Goal: Book appointment/travel/reservation

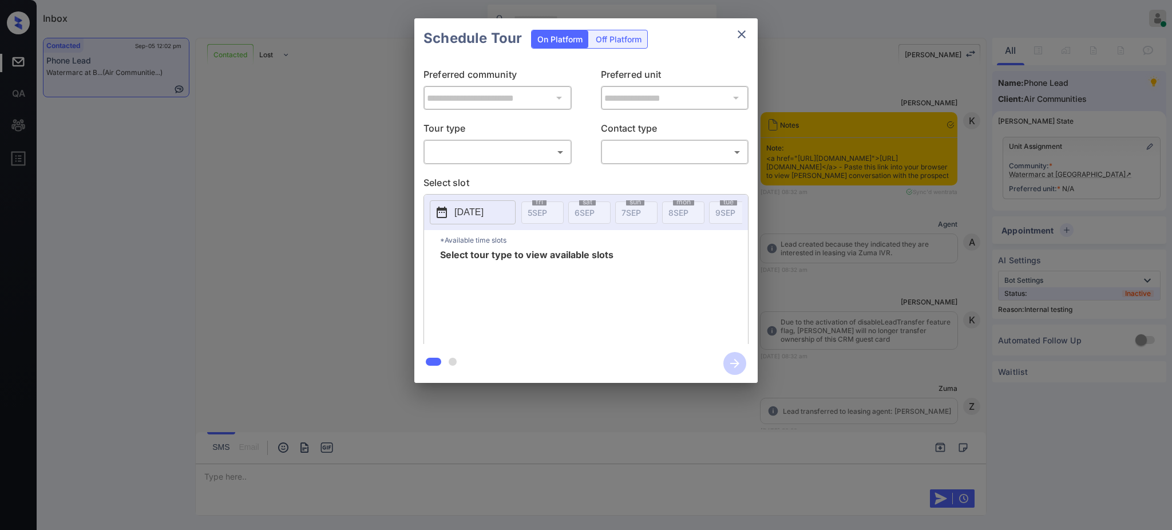
click at [497, 140] on div "​ ​" at bounding box center [497, 152] width 148 height 25
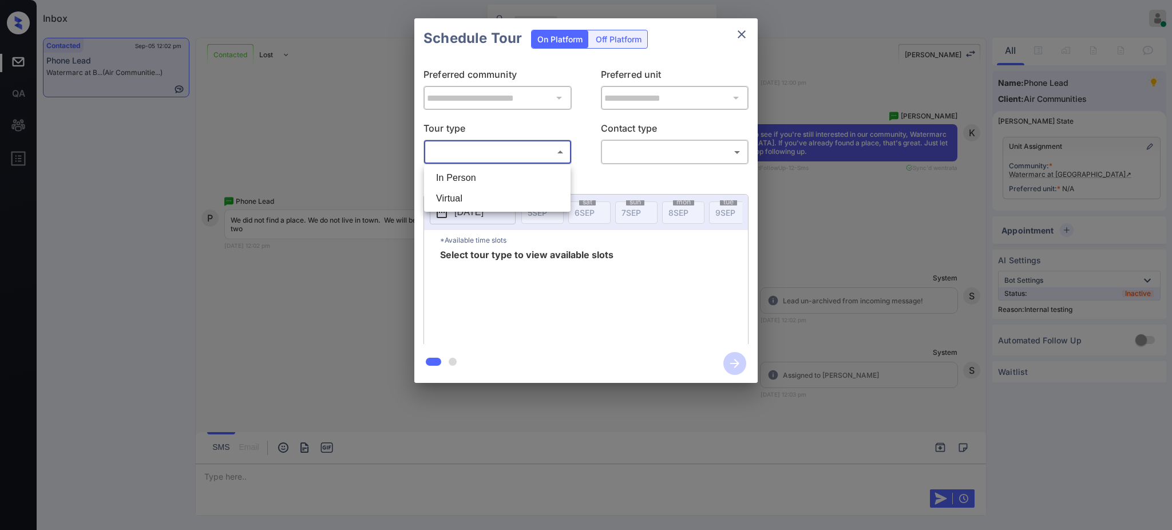
drag, startPoint x: 495, startPoint y: 145, endPoint x: 489, endPoint y: 168, distance: 23.0
click at [495, 147] on body "Inbox [PERSON_NAME] Online Set yourself offline Set yourself on break Profile S…" at bounding box center [586, 265] width 1172 height 530
drag, startPoint x: 724, startPoint y: 41, endPoint x: 743, endPoint y: 28, distance: 23.2
click at [732, 36] on div at bounding box center [586, 265] width 1172 height 530
click at [743, 27] on icon "close" at bounding box center [742, 34] width 14 height 14
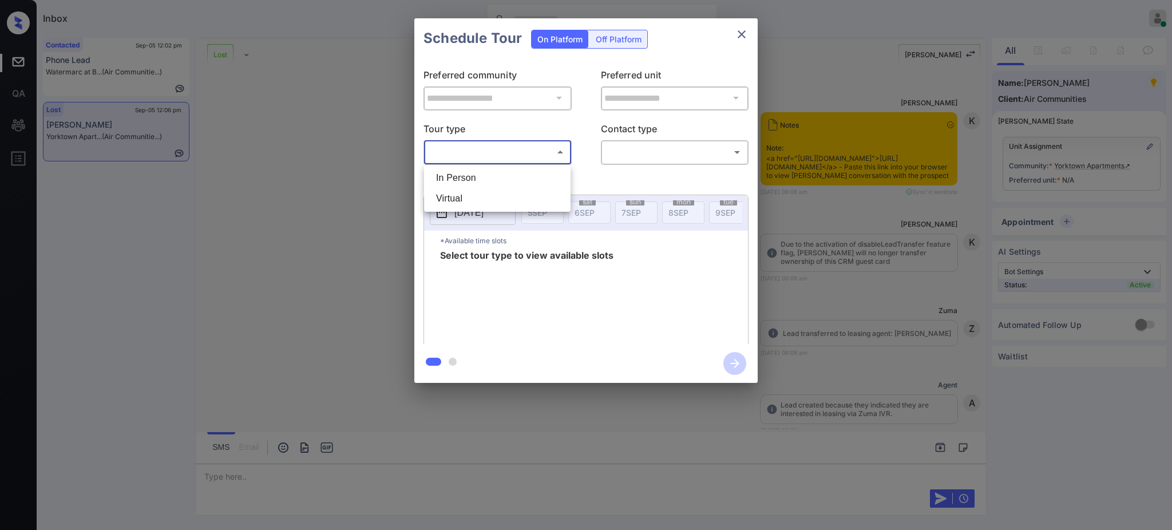
click at [476, 175] on li "In Person" at bounding box center [497, 178] width 141 height 21
type input "********"
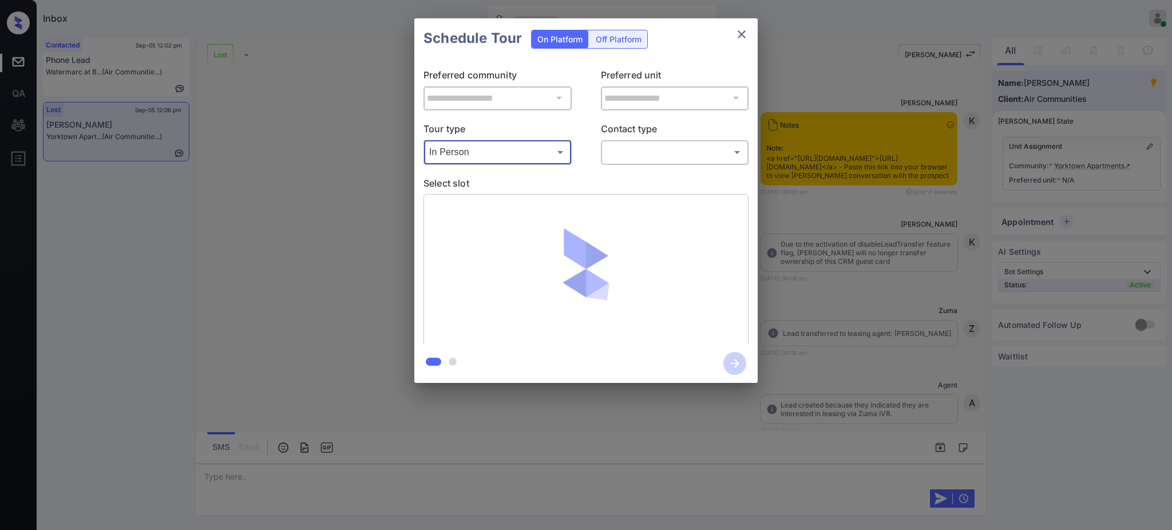
scroll to position [6036, 0]
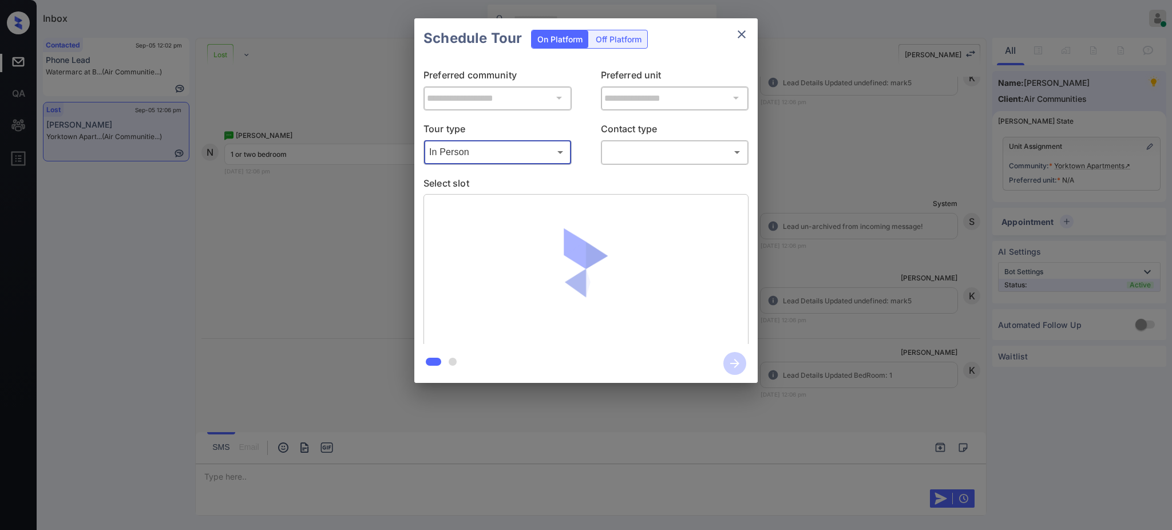
click at [621, 154] on body "Inbox Ajay Kumar Online Set yourself offline Set yourself on break Profile Swit…" at bounding box center [586, 265] width 1172 height 530
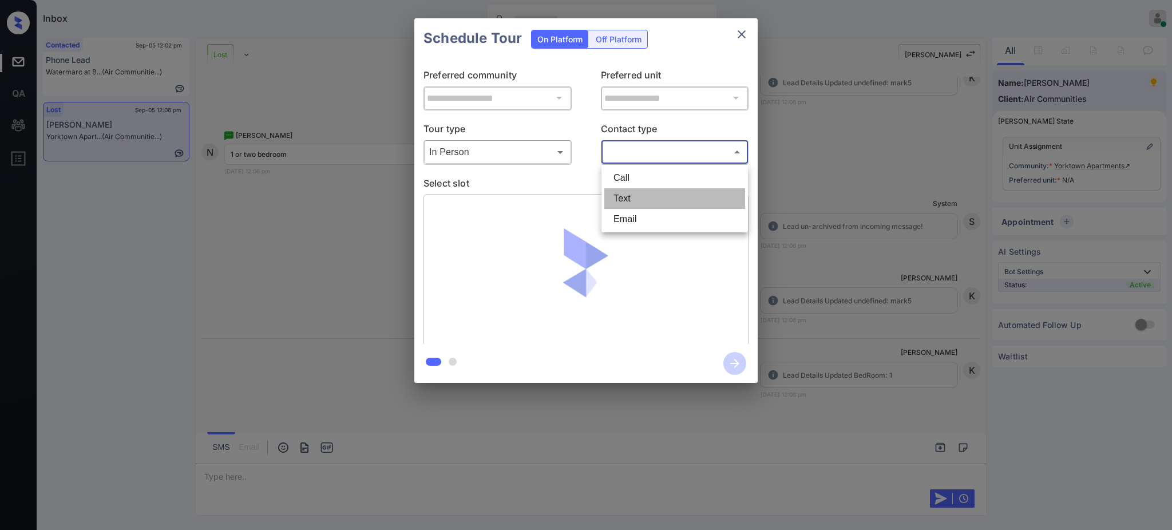
click at [624, 193] on li "Text" at bounding box center [674, 198] width 141 height 21
type input "****"
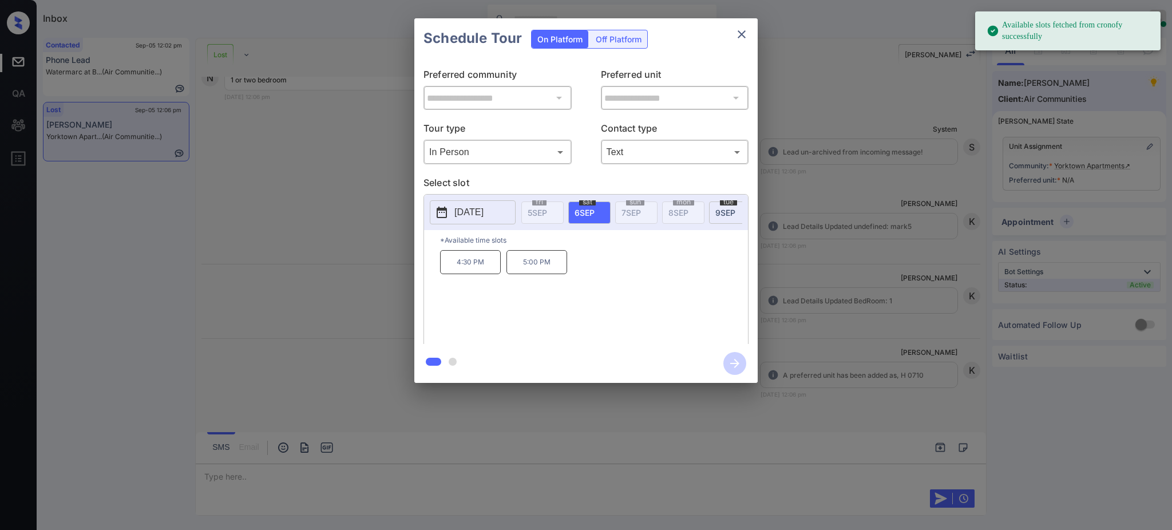
click at [589, 213] on span "6 SEP" at bounding box center [584, 213] width 20 height 10
click at [840, 251] on div "**********" at bounding box center [586, 200] width 1172 height 401
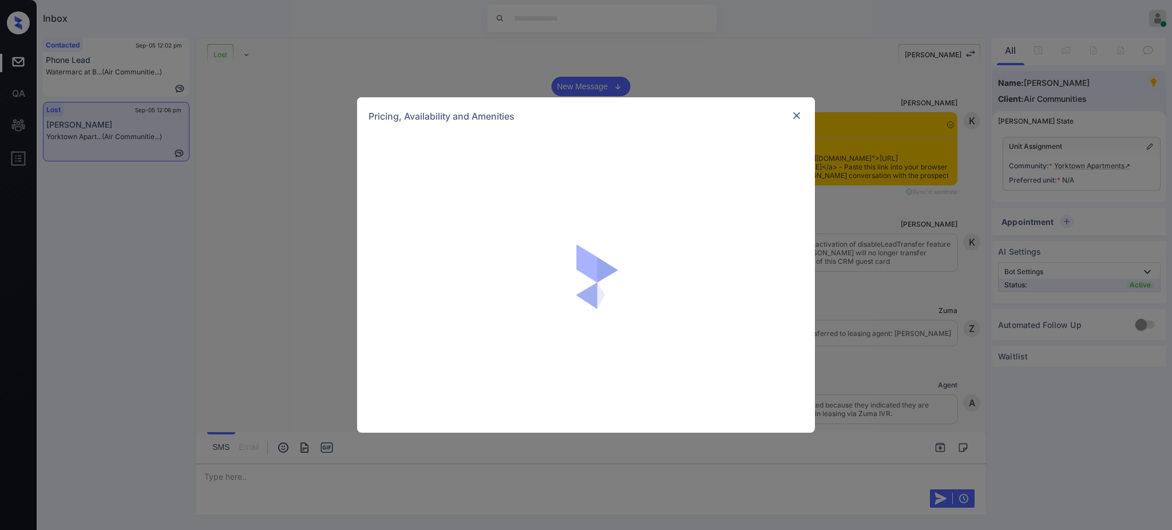
scroll to position [6290, 0]
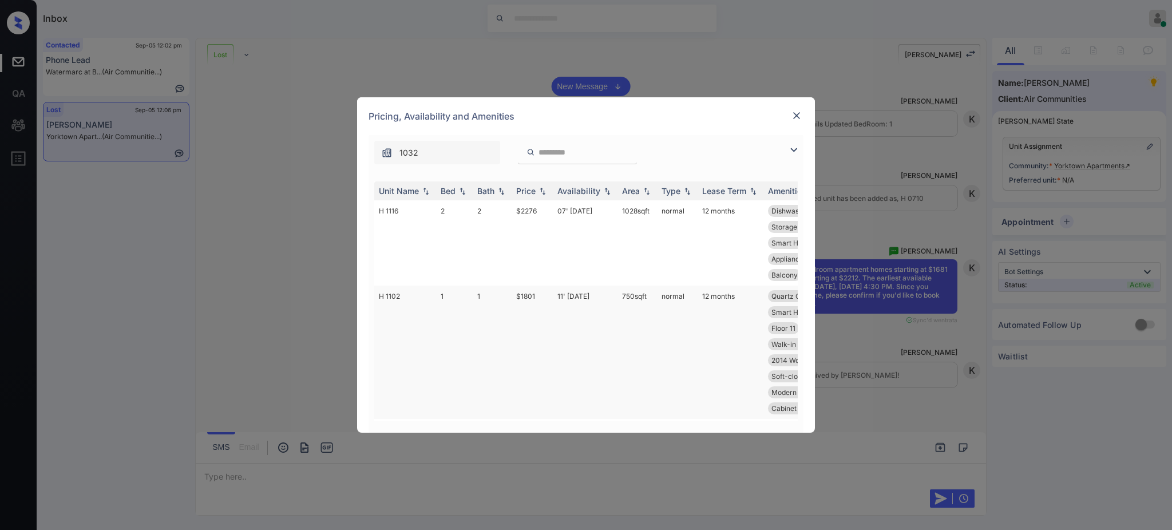
click at [528, 297] on td "$1801" at bounding box center [532, 352] width 41 height 133
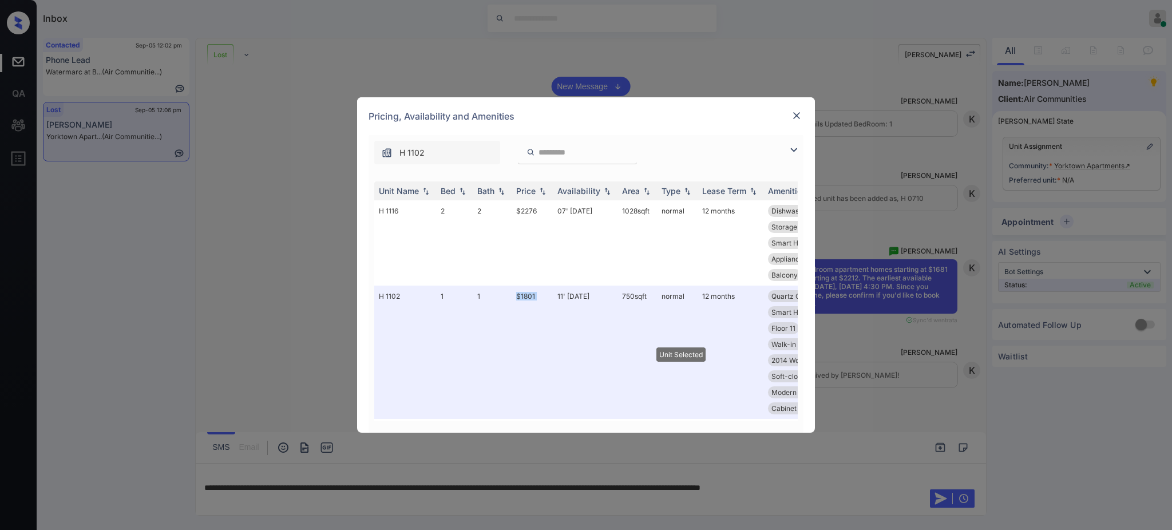
click at [793, 114] on img at bounding box center [796, 115] width 11 height 11
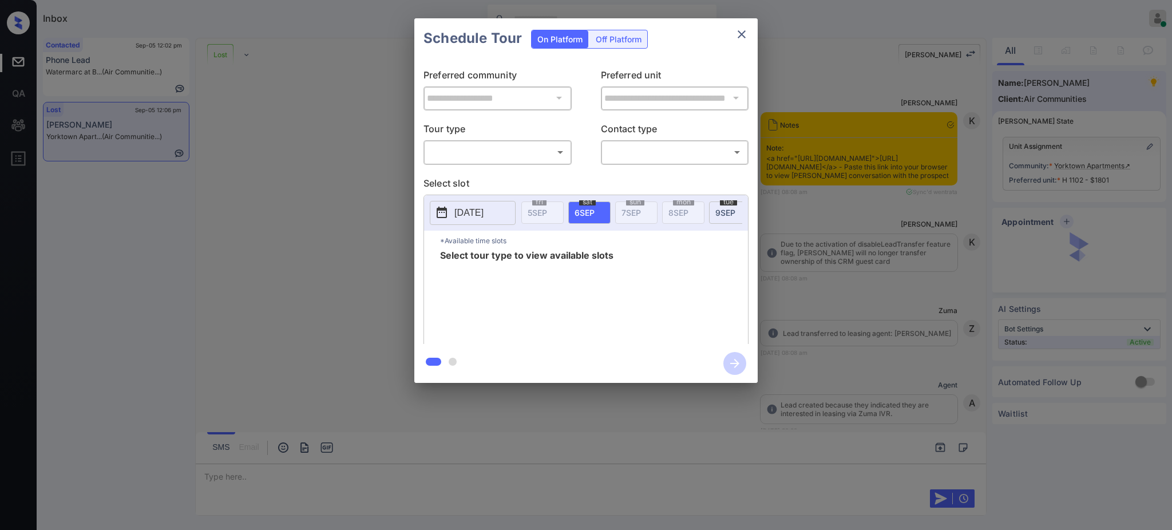
scroll to position [5604, 0]
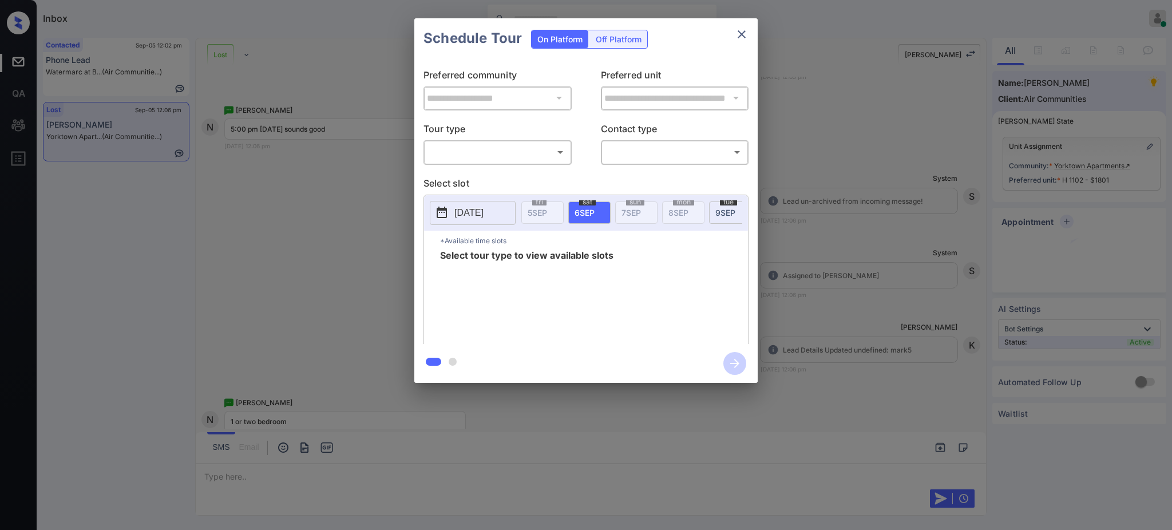
click at [506, 163] on div "​ ​" at bounding box center [497, 152] width 148 height 25
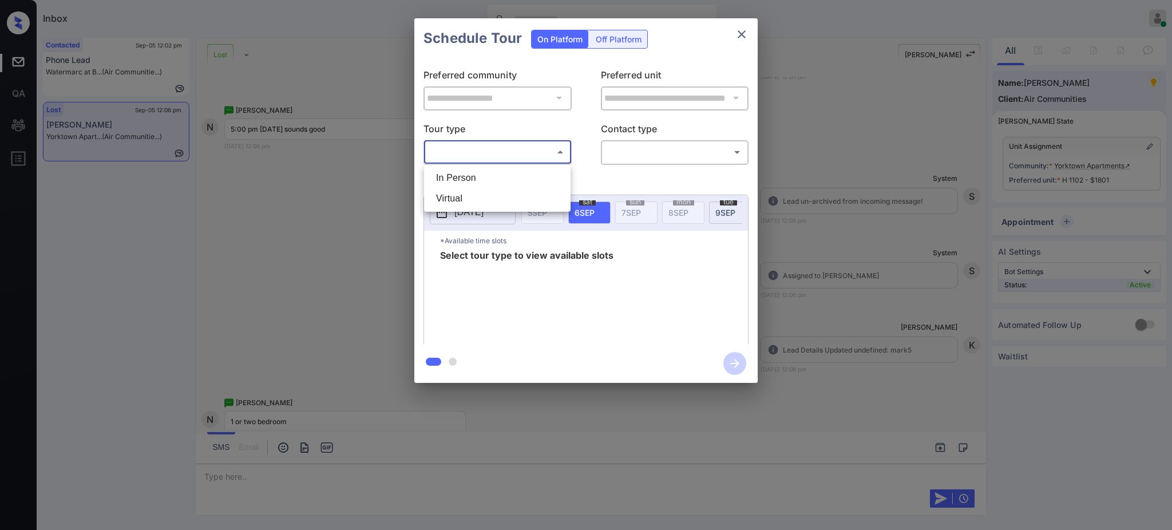
click at [500, 159] on body "Inbox Ajay Kumar Online Set yourself offline Set yourself on break Profile Swit…" at bounding box center [586, 265] width 1172 height 530
click at [491, 173] on li "In Person" at bounding box center [497, 178] width 141 height 21
type input "********"
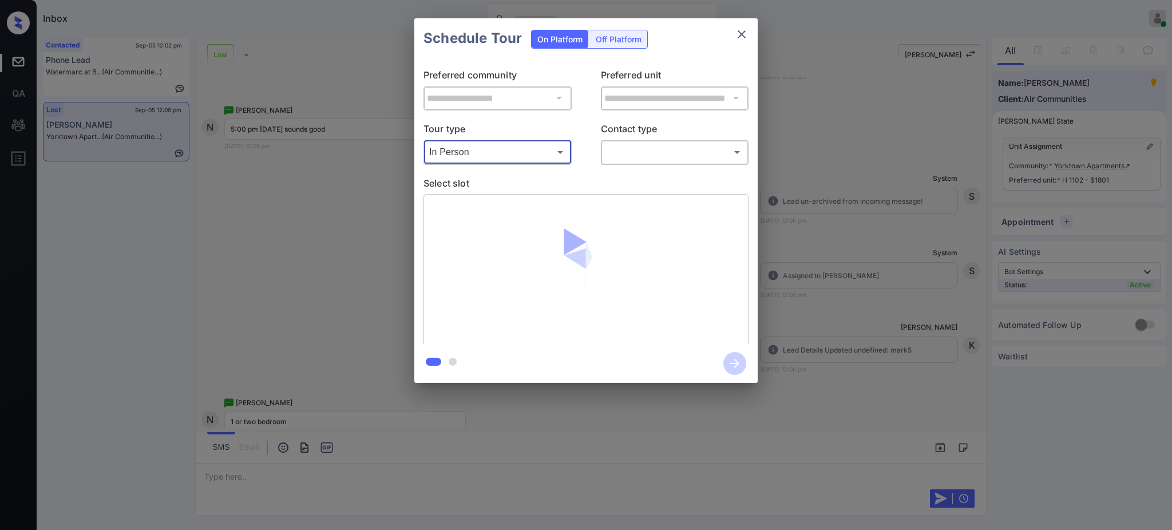
click at [643, 145] on body "Inbox Ajay Kumar Online Set yourself offline Set yourself on break Profile Swit…" at bounding box center [586, 265] width 1172 height 530
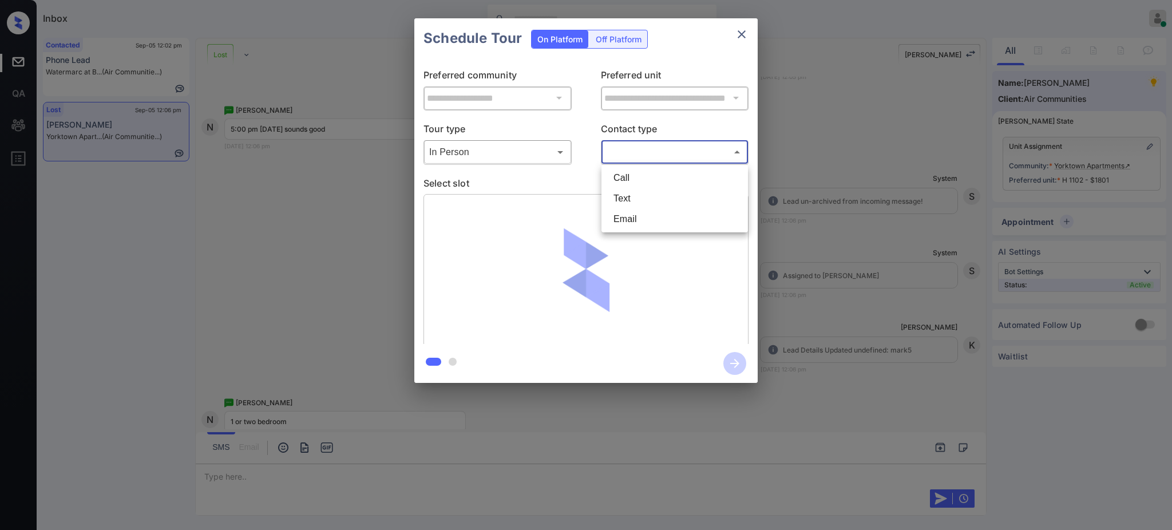
click at [628, 190] on li "Text" at bounding box center [674, 198] width 141 height 21
type input "****"
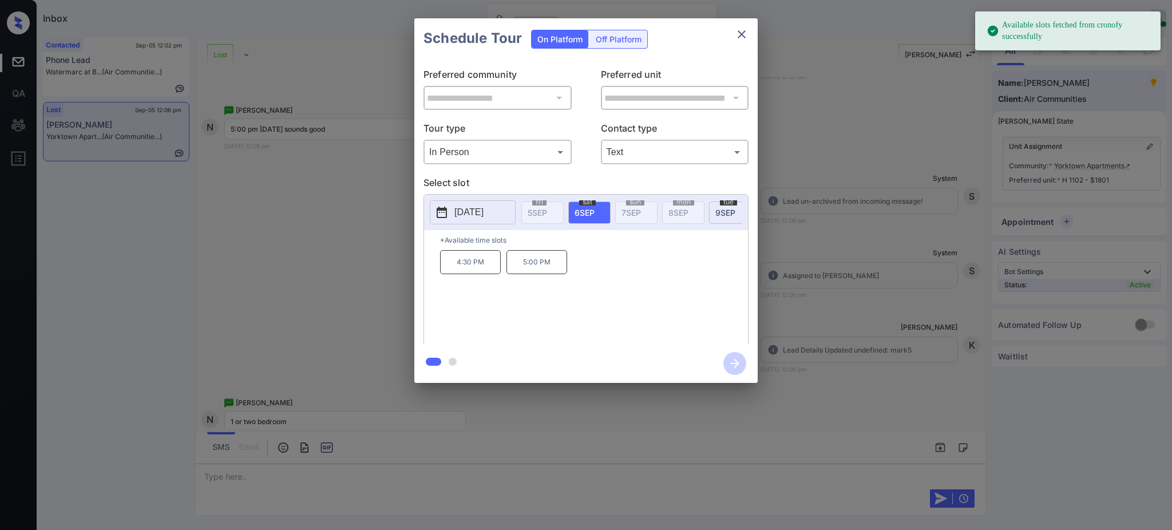
click at [590, 211] on span "6 SEP" at bounding box center [584, 213] width 20 height 10
click at [548, 264] on p "5:00 PM" at bounding box center [536, 262] width 61 height 24
click at [736, 362] on icon "button" at bounding box center [734, 363] width 23 height 23
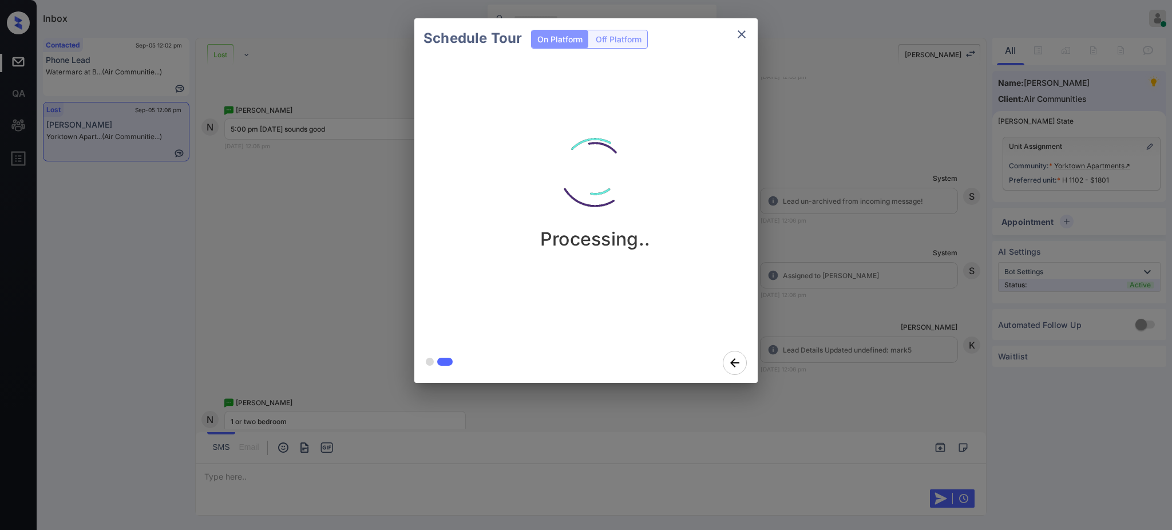
click at [836, 312] on div "Schedule Tour On Platform Off Platform Processing.." at bounding box center [586, 200] width 1172 height 401
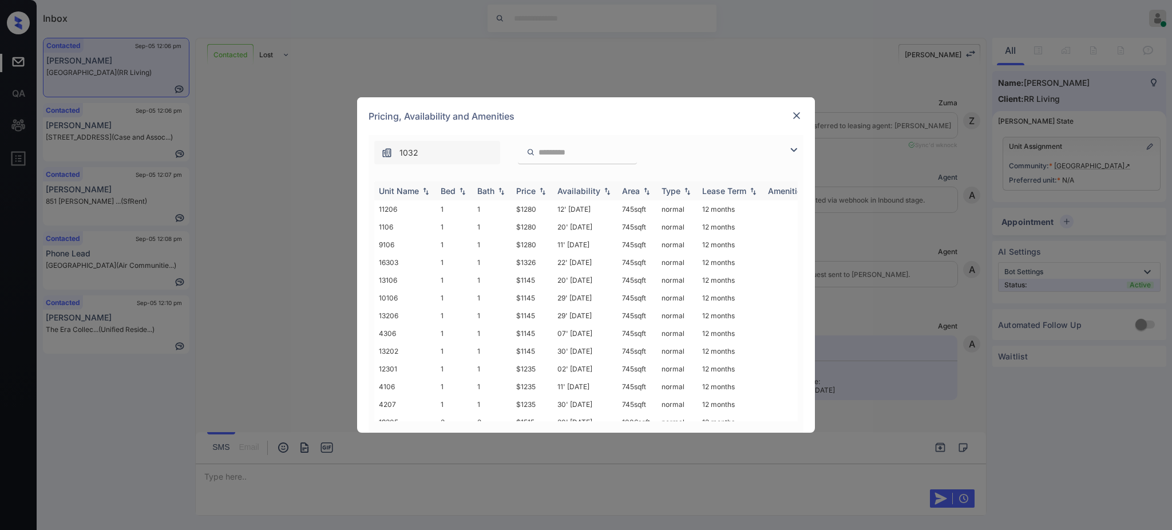
scroll to position [1366, 0]
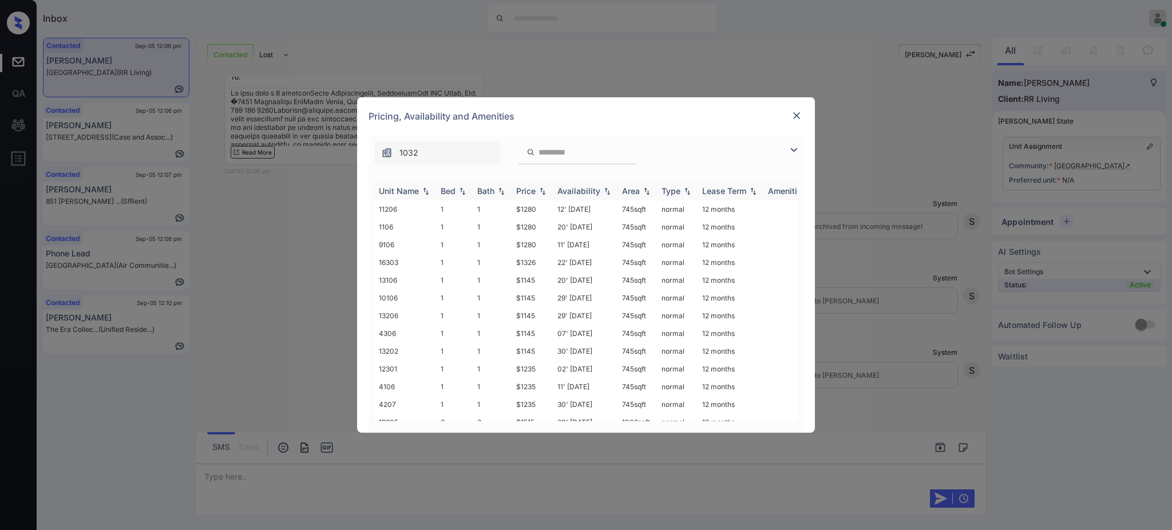
click at [449, 189] on div "Bed" at bounding box center [448, 191] width 15 height 10
click at [508, 314] on td "1" at bounding box center [492, 316] width 39 height 18
drag, startPoint x: 515, startPoint y: 247, endPoint x: 534, endPoint y: 252, distance: 19.4
click at [534, 252] on td "$1280" at bounding box center [532, 245] width 41 height 18
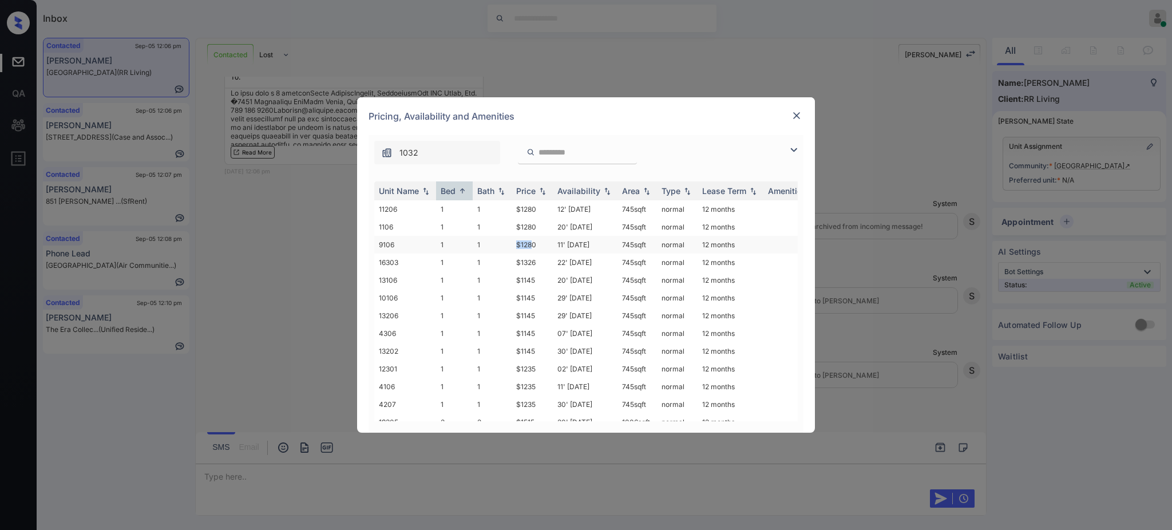
copy td "$128"
drag, startPoint x: 514, startPoint y: 225, endPoint x: 545, endPoint y: 229, distance: 31.2
click at [543, 228] on td "$1280" at bounding box center [532, 227] width 41 height 18
copy td "$1280"
drag, startPoint x: 508, startPoint y: 348, endPoint x: 532, endPoint y: 348, distance: 24.6
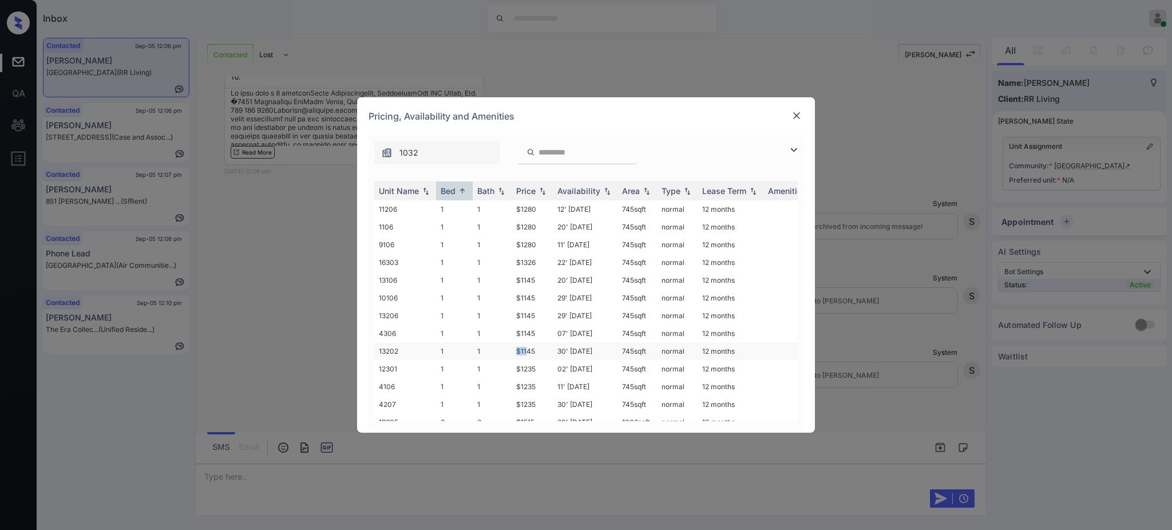
click at [529, 348] on tr "13202 1 1 $1145 30' Oct 25 745 sqft normal 12 months" at bounding box center [673, 351] width 598 height 18
copy tr "$114"
click at [502, 350] on td "1" at bounding box center [492, 351] width 39 height 18
drag, startPoint x: 511, startPoint y: 332, endPoint x: 541, endPoint y: 330, distance: 30.4
click at [533, 330] on td "$1145" at bounding box center [532, 333] width 41 height 18
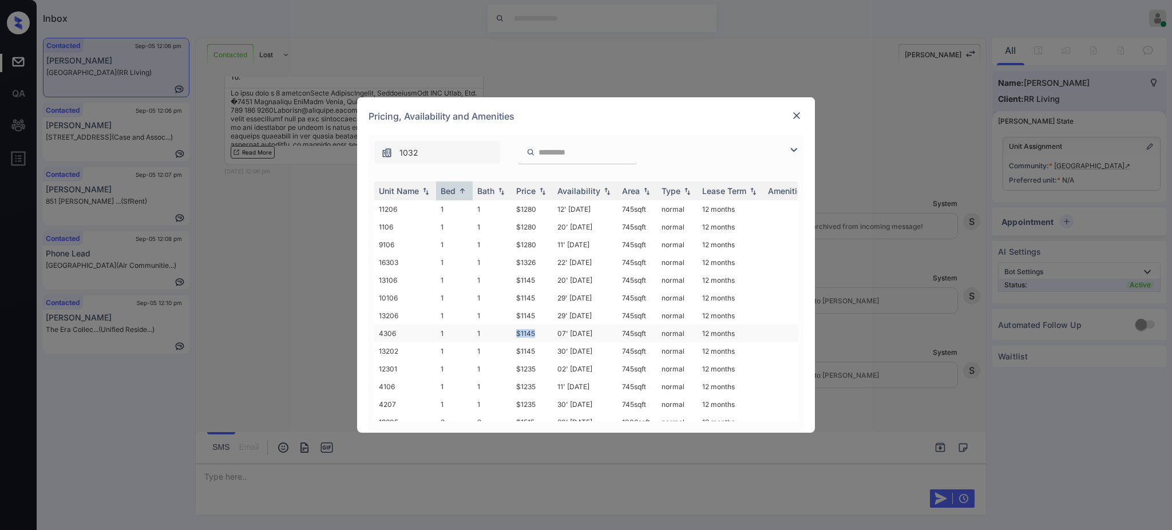
copy td "$1145"
drag, startPoint x: 510, startPoint y: 316, endPoint x: 542, endPoint y: 318, distance: 32.1
click at [542, 318] on tr "13206 1 1 $1145 29' Aug 25 745 sqft normal 12 months" at bounding box center [673, 316] width 598 height 18
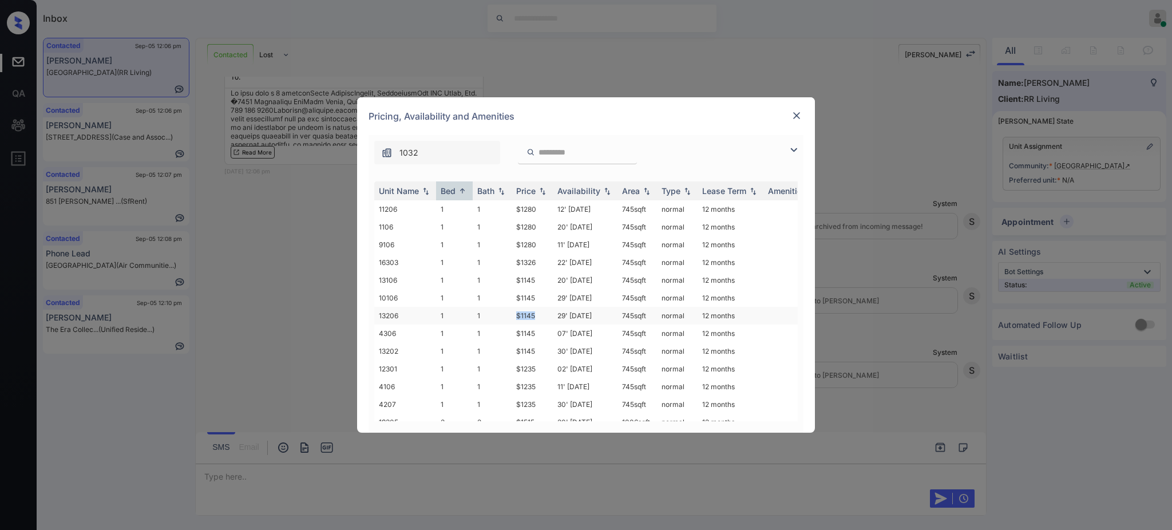
copy tr "$1145"
click at [794, 117] on img at bounding box center [796, 115] width 11 height 11
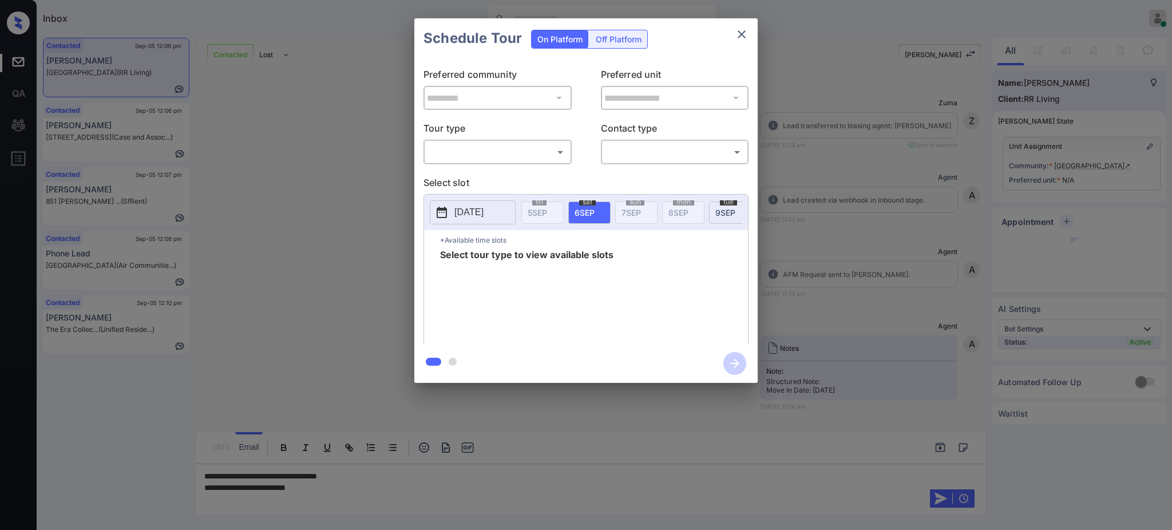
scroll to position [527, 0]
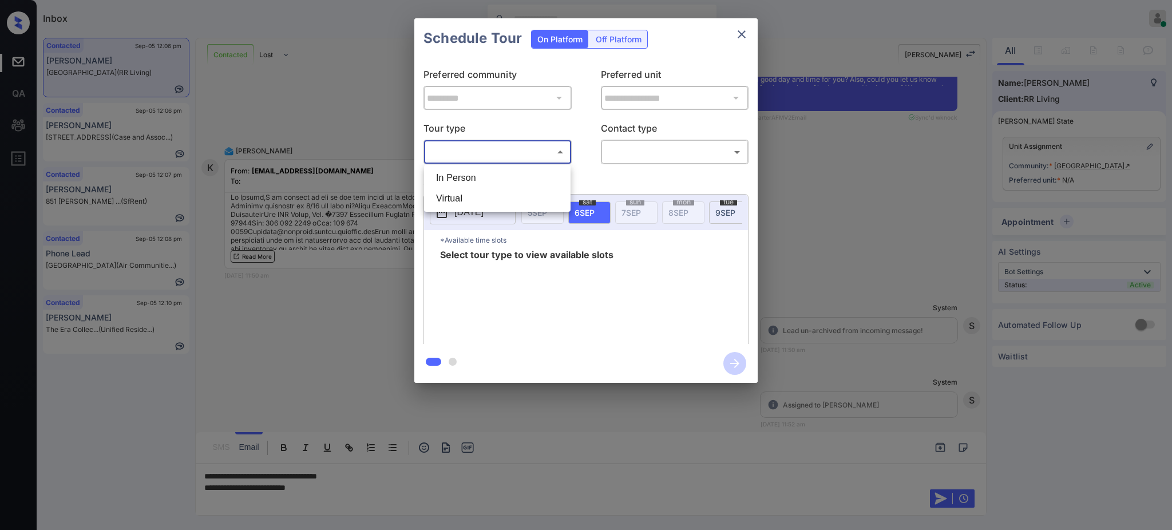
click at [482, 158] on body "Inbox Ajay Kumar Online Set yourself offline Set yourself on break Profile Swit…" at bounding box center [586, 265] width 1172 height 530
click at [475, 181] on li "In Person" at bounding box center [497, 178] width 141 height 21
type input "********"
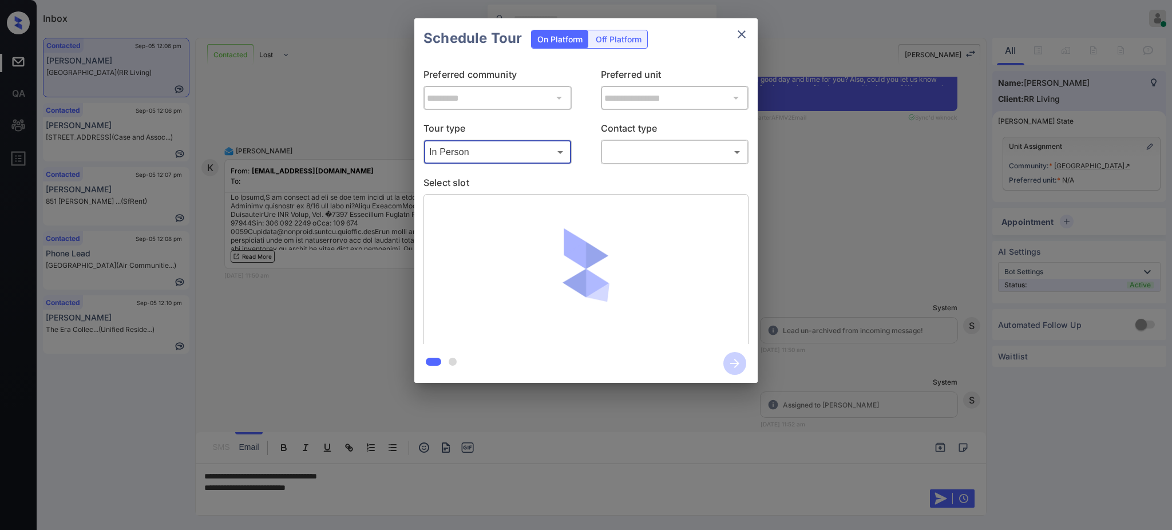
click at [643, 158] on body "Inbox Ajay Kumar Online Set yourself offline Set yourself on break Profile Swit…" at bounding box center [586, 265] width 1172 height 530
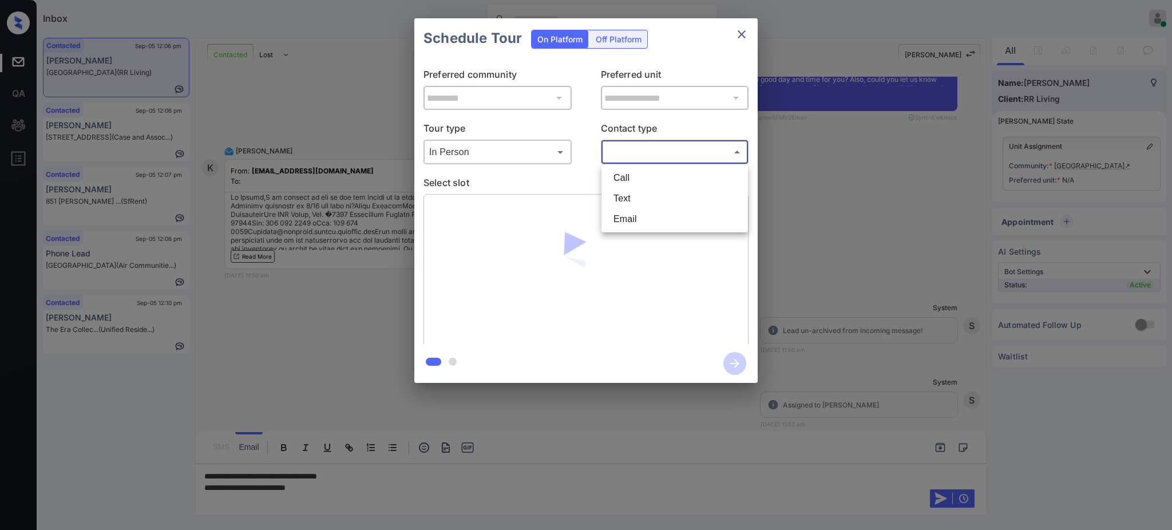
click at [628, 197] on li "Text" at bounding box center [674, 198] width 141 height 21
type input "****"
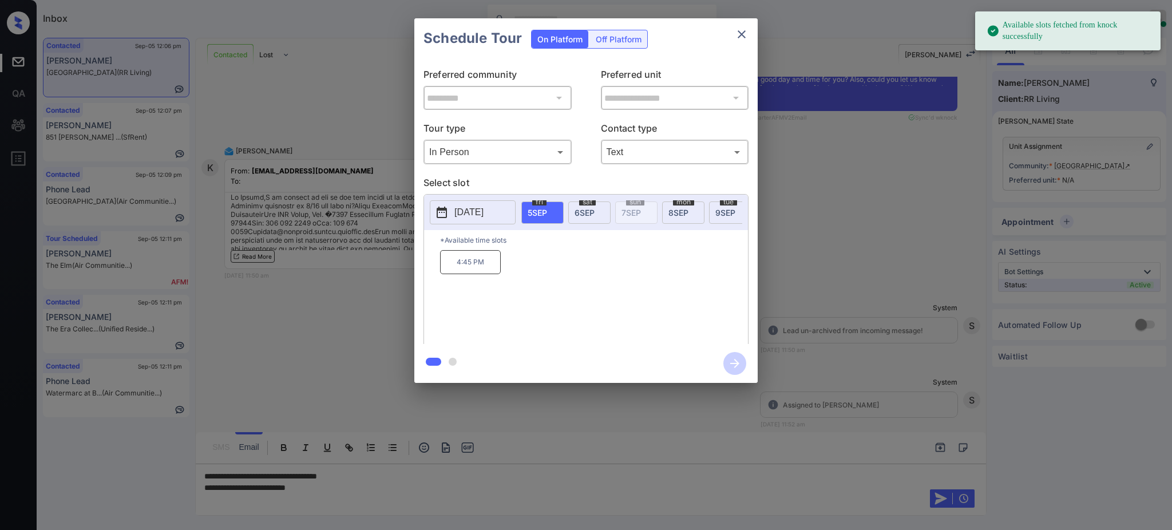
click at [479, 215] on p "2025-09-05" at bounding box center [468, 212] width 29 height 14
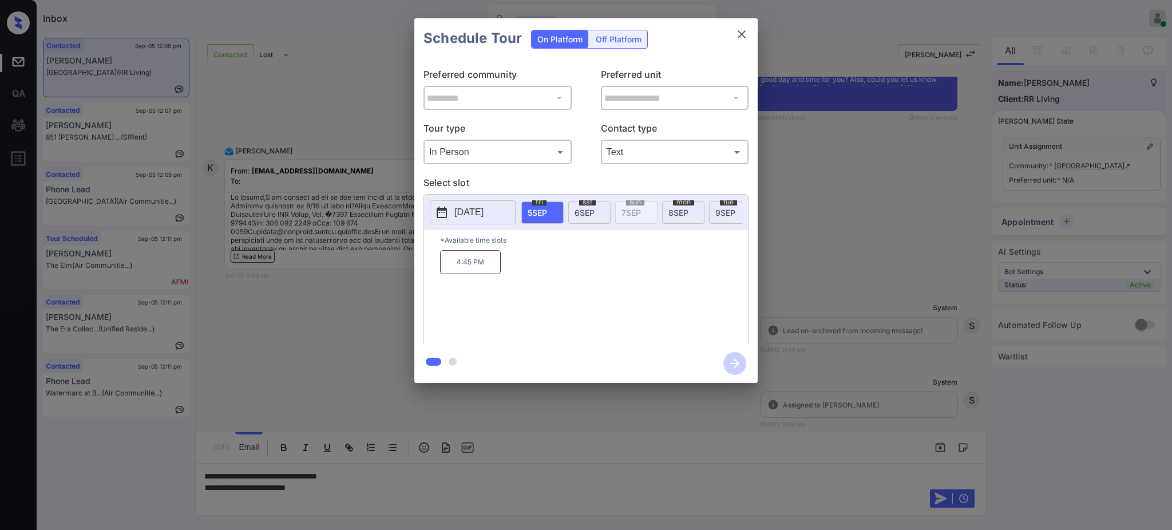
click at [331, 486] on div at bounding box center [586, 265] width 1172 height 530
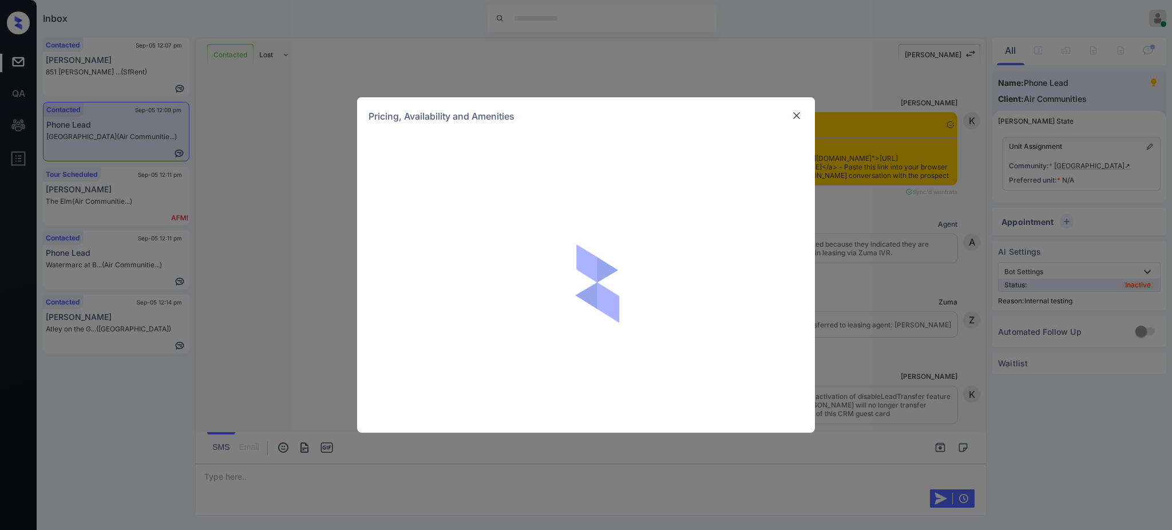
scroll to position [4418, 0]
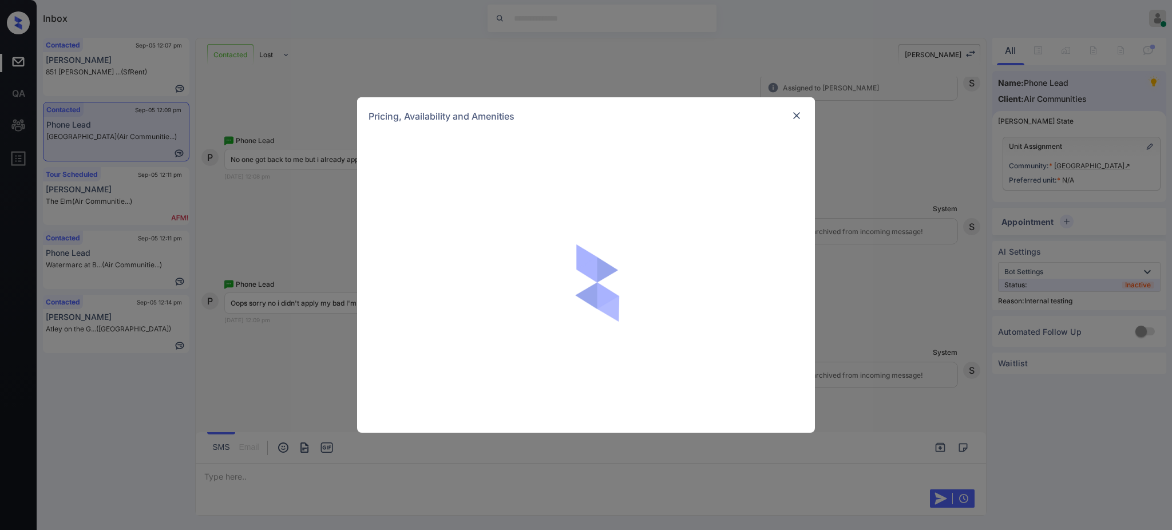
click at [794, 120] on img at bounding box center [796, 115] width 11 height 11
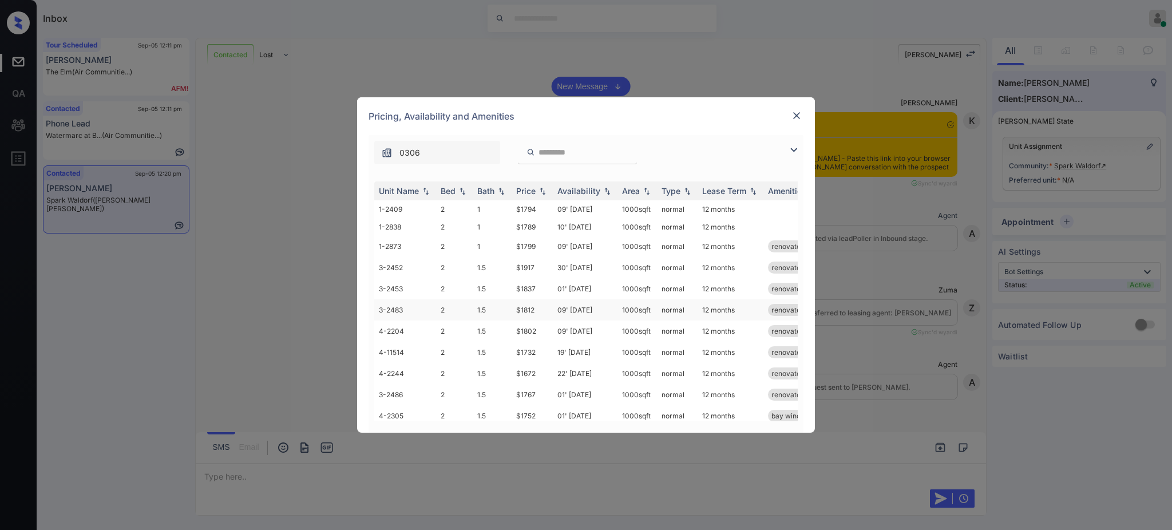
scroll to position [2340, 0]
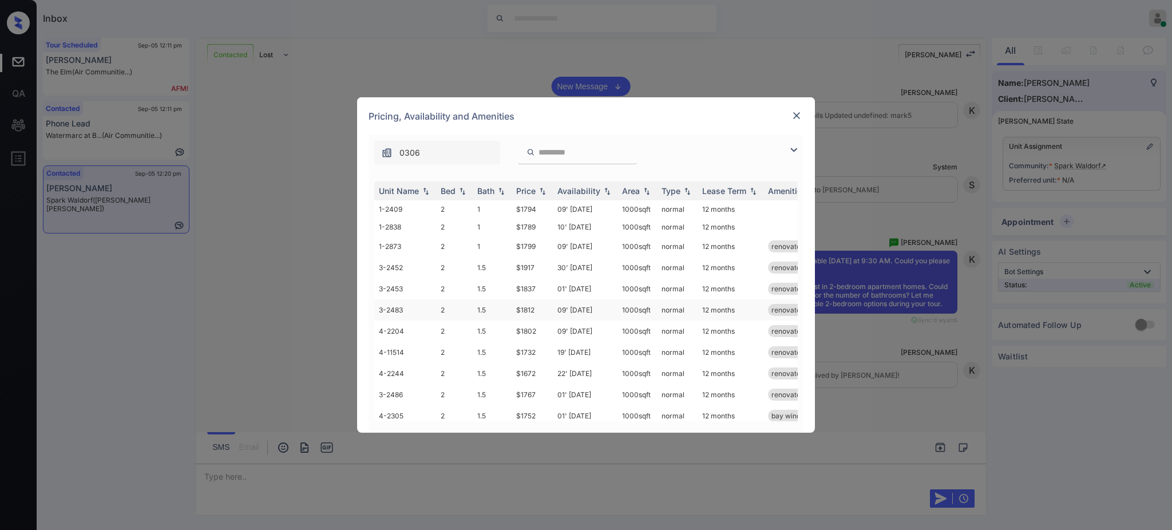
click at [528, 308] on td "$1812" at bounding box center [532, 309] width 41 height 21
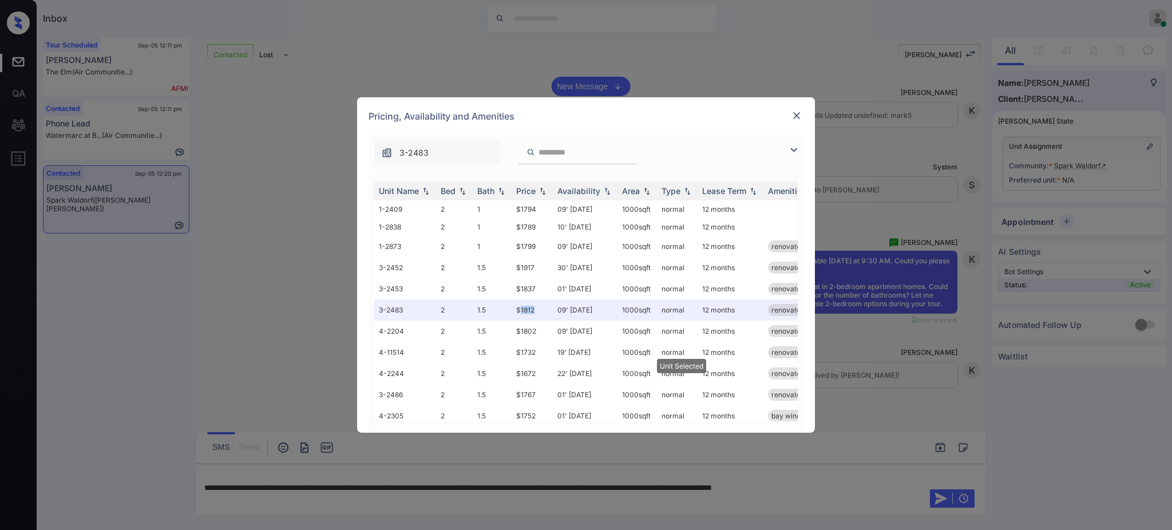
click at [795, 111] on img at bounding box center [796, 115] width 11 height 11
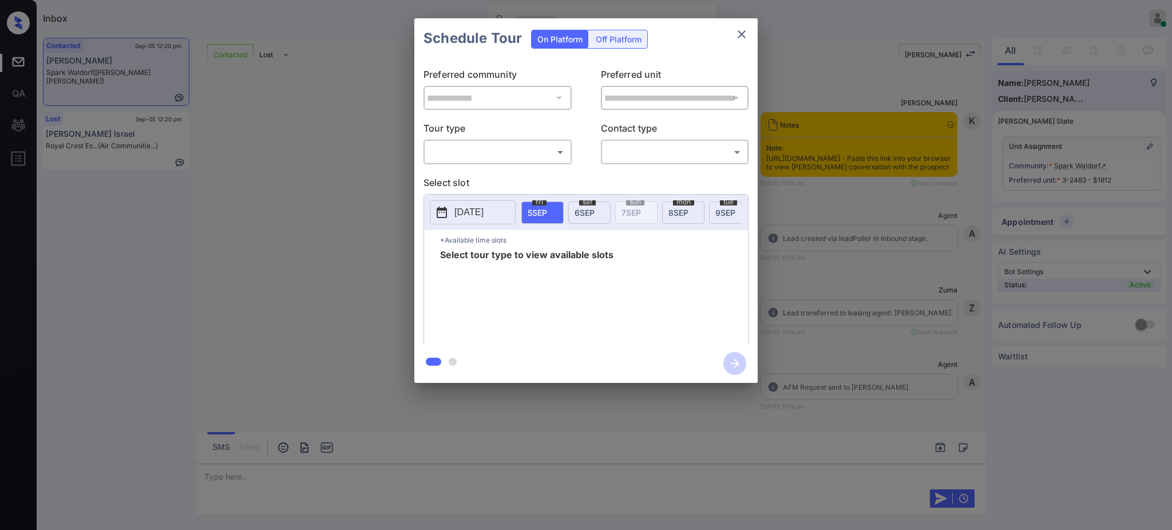
scroll to position [1195, 0]
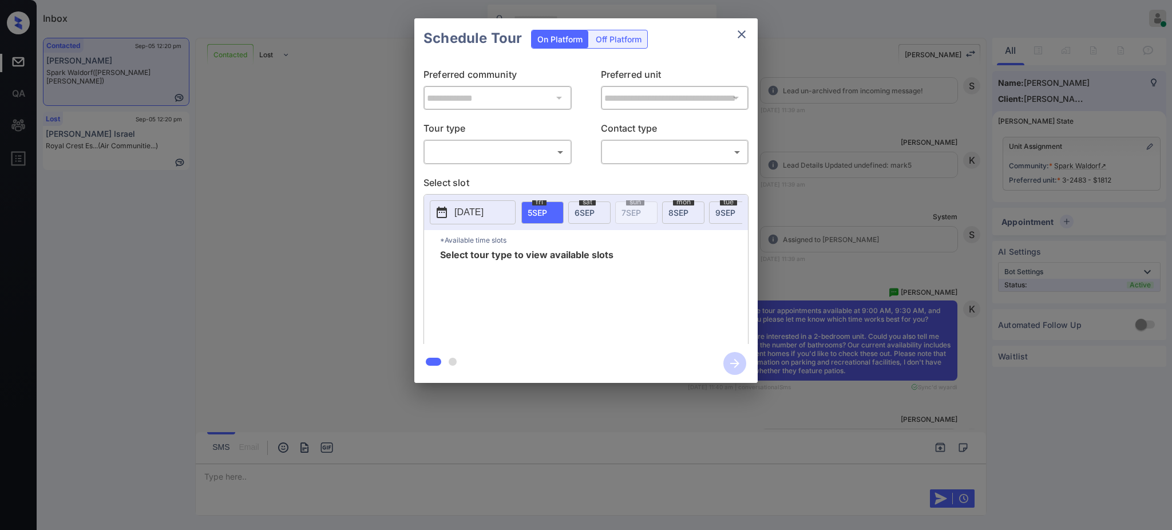
click at [1026, 236] on div "**********" at bounding box center [586, 200] width 1172 height 401
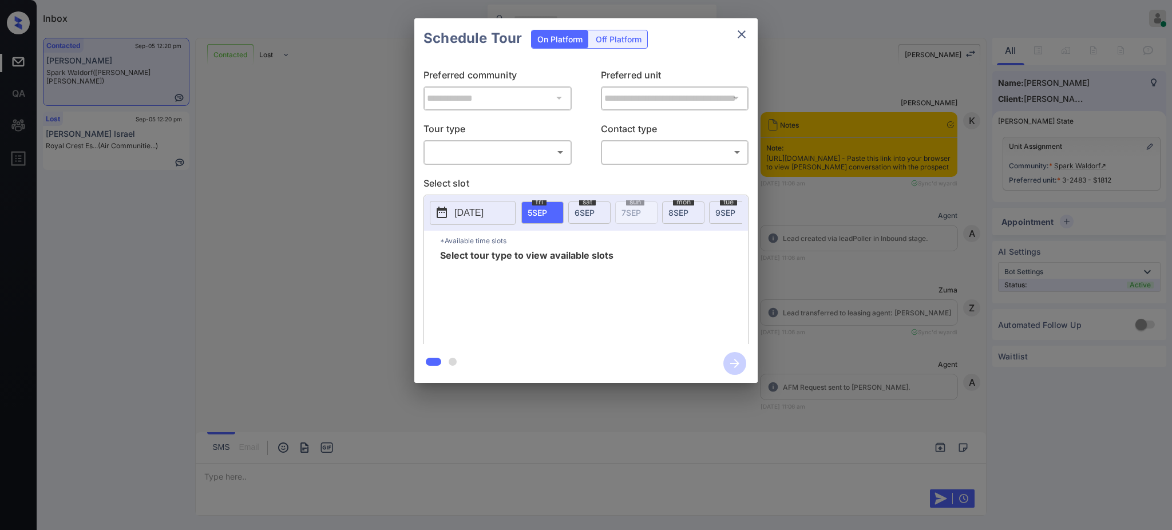
scroll to position [1195, 0]
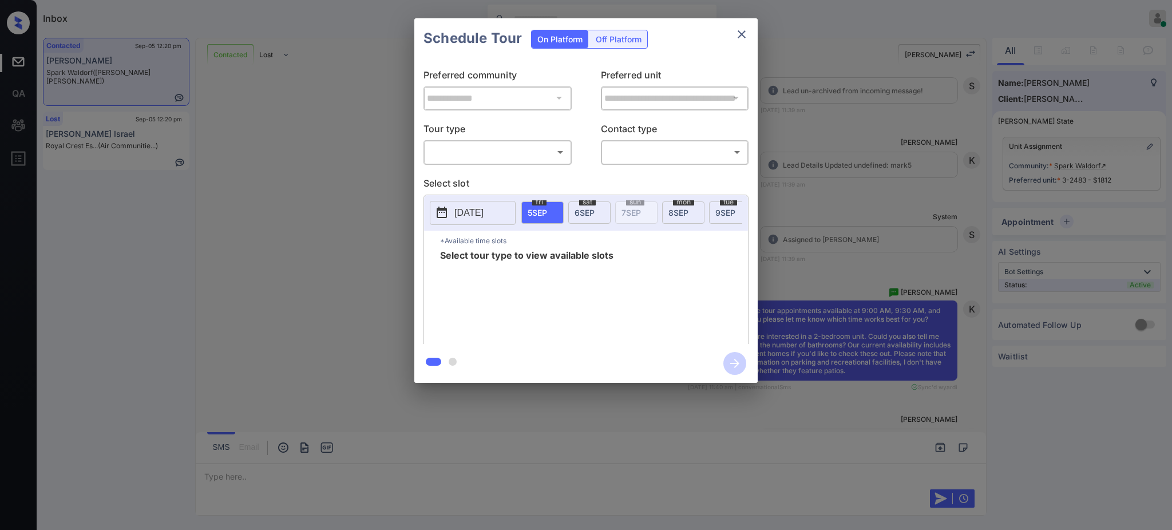
click at [495, 152] on body "Inbox Ajay Kumar Online Set yourself offline Set yourself on break Profile Swit…" at bounding box center [586, 265] width 1172 height 530
drag, startPoint x: 486, startPoint y: 171, endPoint x: 545, endPoint y: 175, distance: 59.1
click at [486, 172] on li "In Person" at bounding box center [497, 178] width 141 height 21
type input "********"
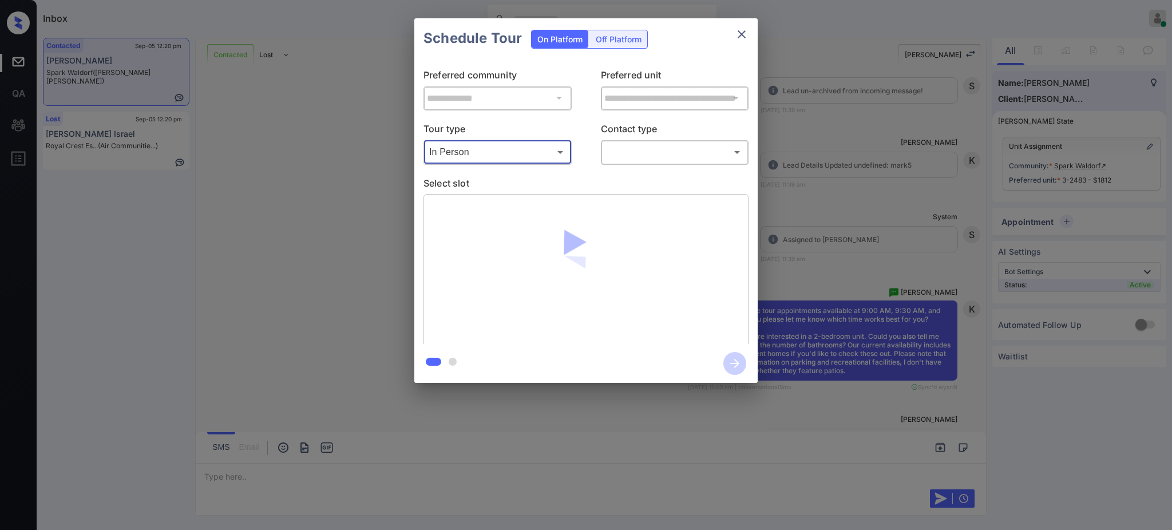
click at [613, 147] on body "Inbox Ajay Kumar Online Set yourself offline Set yourself on break Profile Swit…" at bounding box center [586, 265] width 1172 height 530
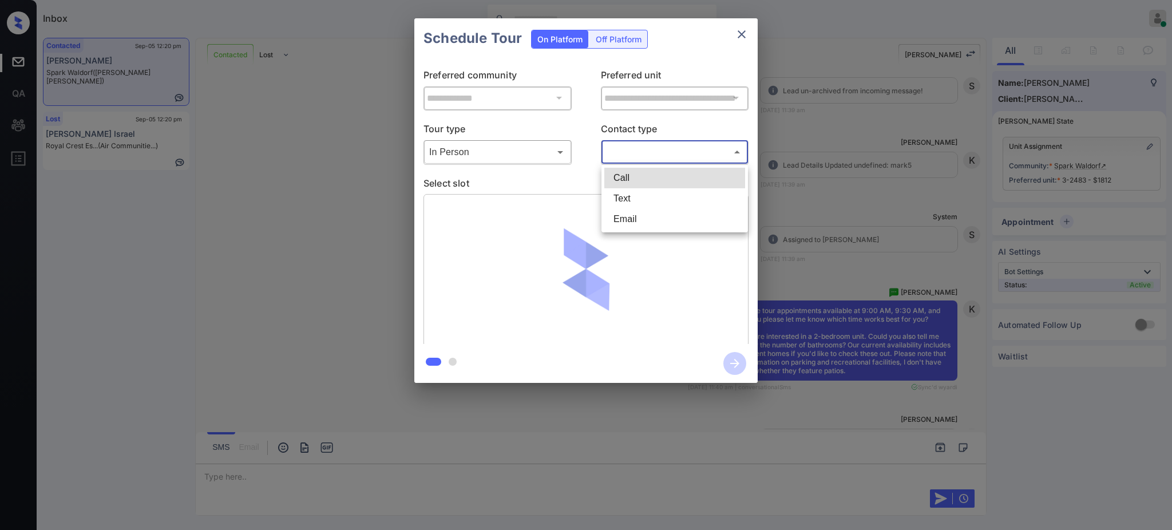
click at [613, 209] on li "Email" at bounding box center [674, 219] width 141 height 21
click at [617, 145] on body "Inbox Ajay Kumar Online Set yourself offline Set yourself on break Profile Swit…" at bounding box center [586, 265] width 1172 height 530
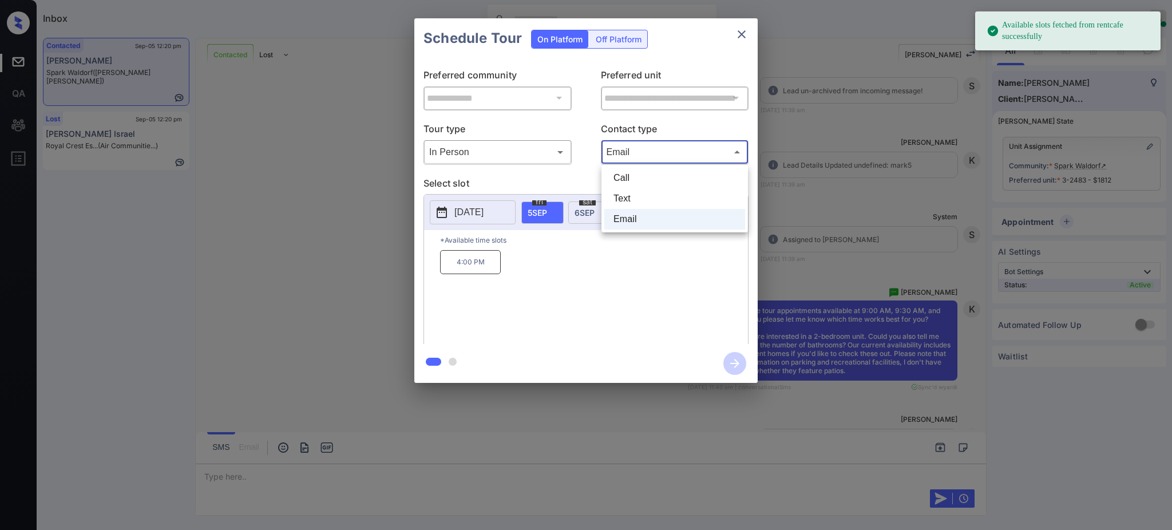
click at [615, 192] on li "Text" at bounding box center [674, 198] width 141 height 21
type input "****"
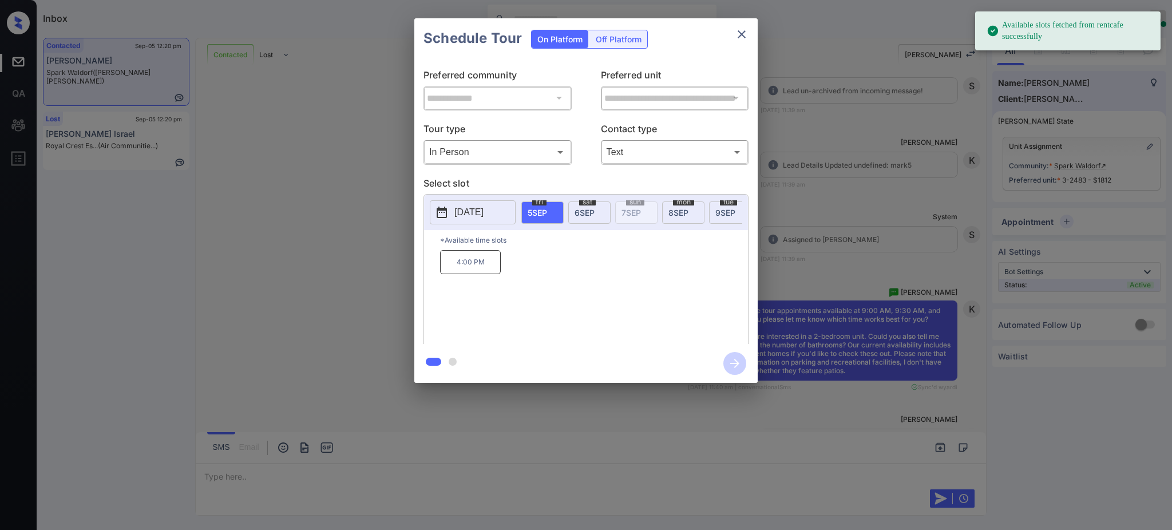
click at [586, 213] on span "6 SEP" at bounding box center [584, 213] width 20 height 10
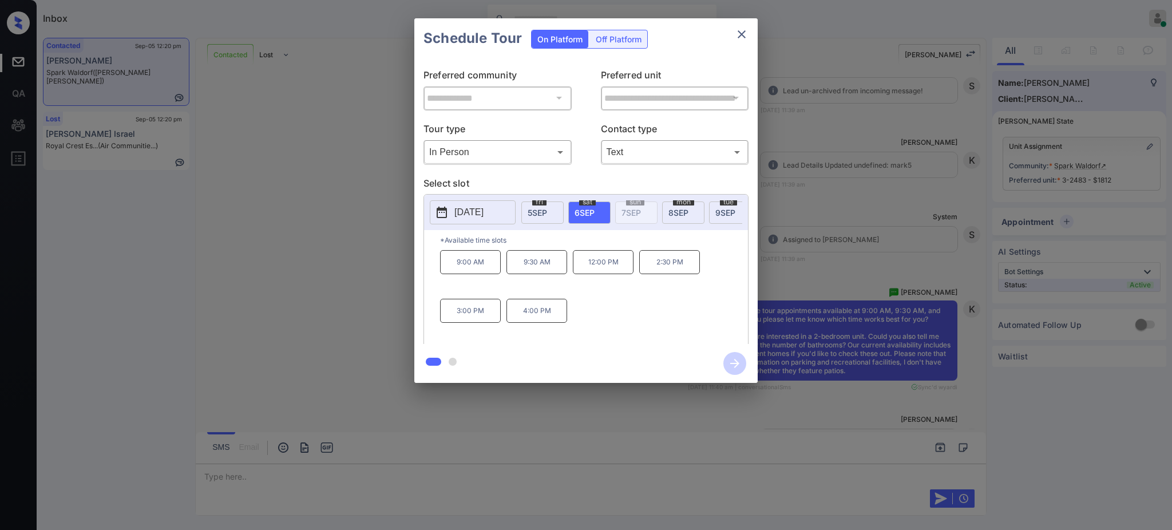
click at [529, 272] on p "9:30 AM" at bounding box center [536, 262] width 61 height 24
click at [738, 364] on icon "button" at bounding box center [734, 363] width 23 height 23
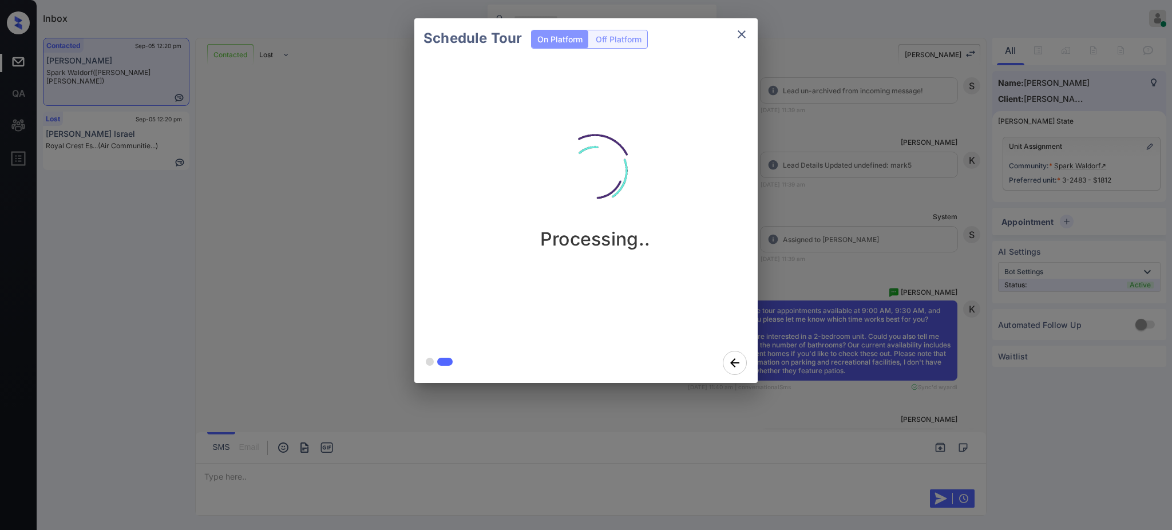
click at [812, 308] on div "Schedule Tour On Platform Off Platform Processing.." at bounding box center [586, 200] width 1172 height 401
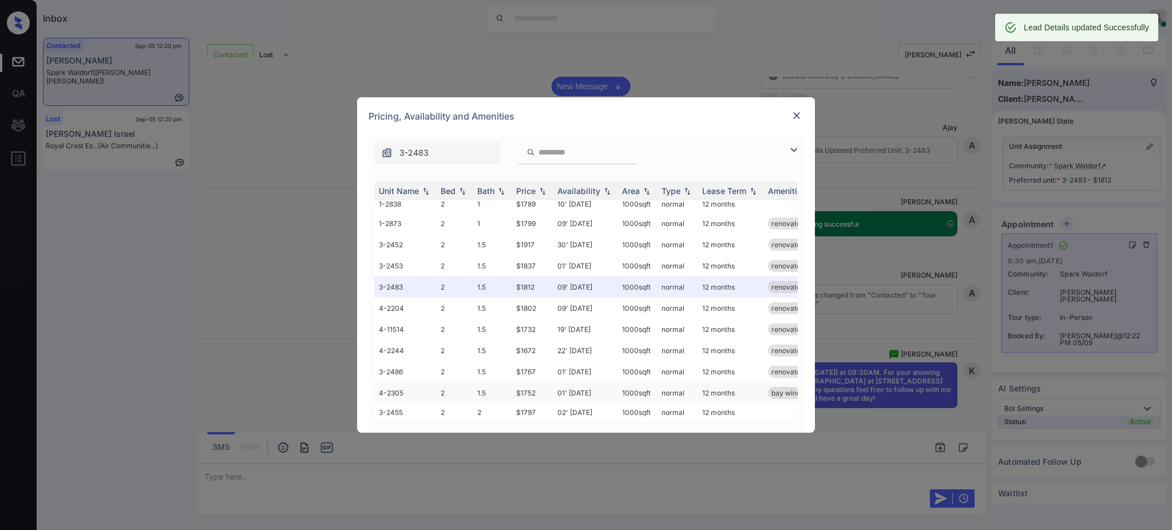
scroll to position [34, 0]
drag, startPoint x: 510, startPoint y: 339, endPoint x: 552, endPoint y: 347, distance: 43.1
click at [534, 343] on tr "4-2244 2 1.5 $1672 22' [DATE] sqft normal 12 months renovated" at bounding box center [673, 350] width 598 height 21
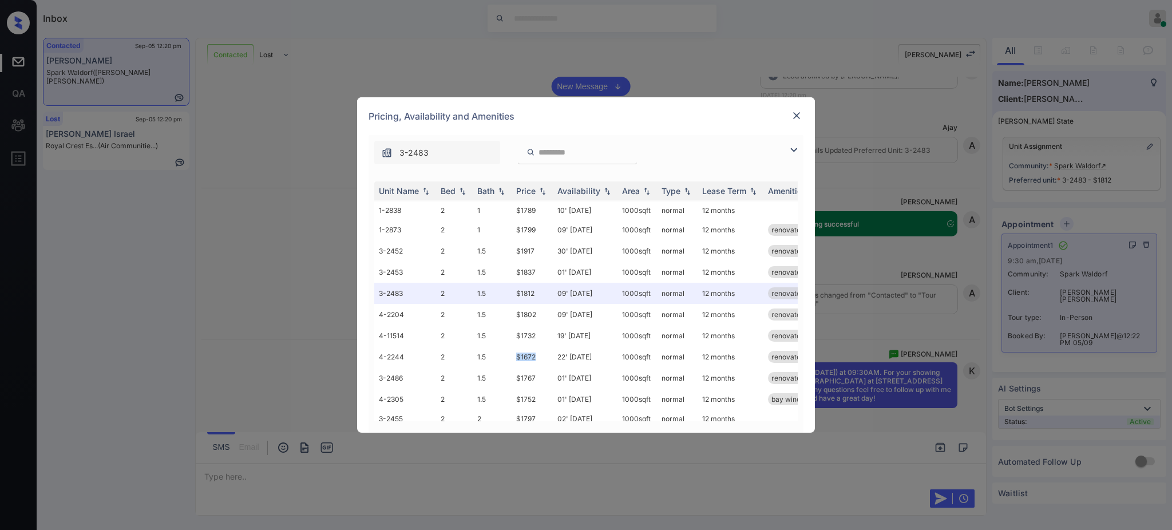
scroll to position [0, 0]
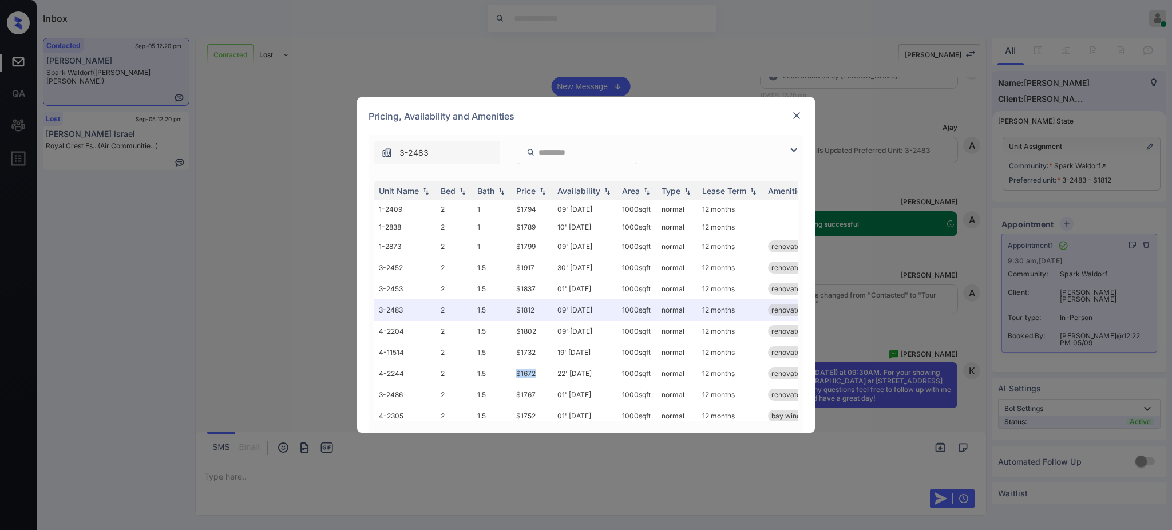
click at [791, 116] on img at bounding box center [796, 115] width 11 height 11
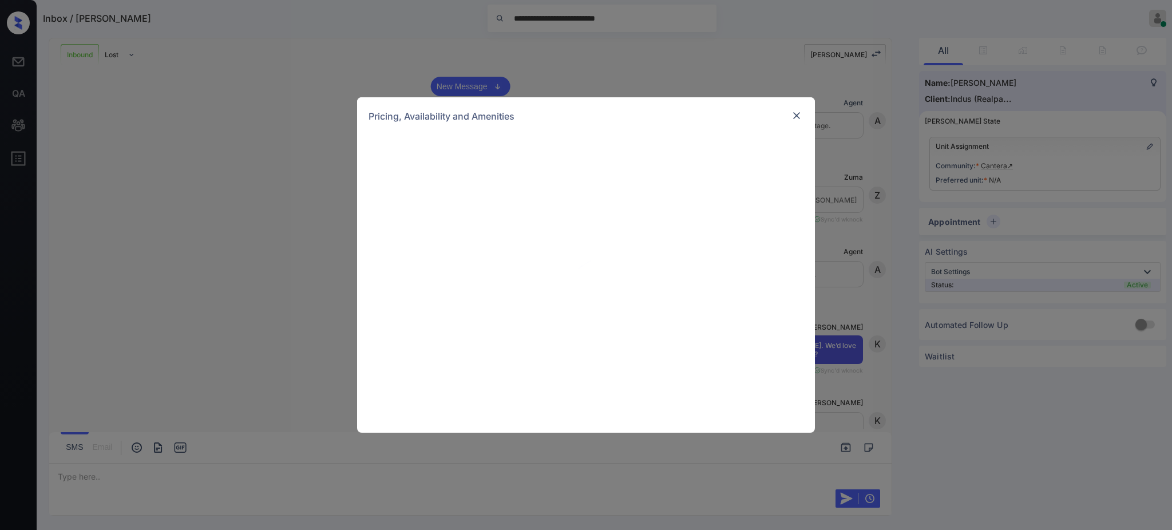
scroll to position [68, 0]
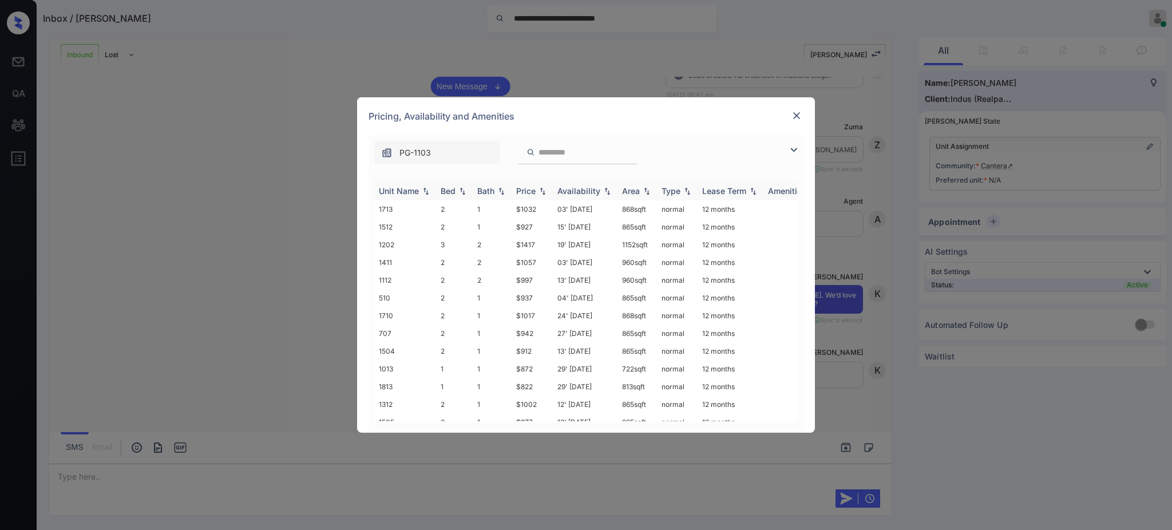
click at [455, 192] on div "Bed" at bounding box center [454, 191] width 27 height 10
click at [564, 371] on td "13' [DATE]" at bounding box center [585, 369] width 65 height 18
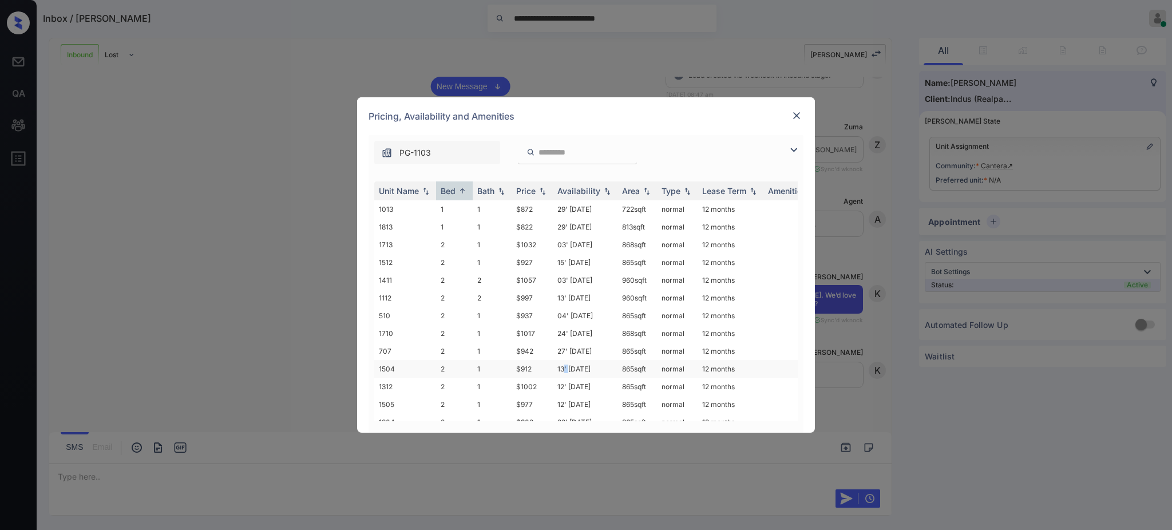
click at [564, 371] on td "13' [DATE]" at bounding box center [585, 369] width 65 height 18
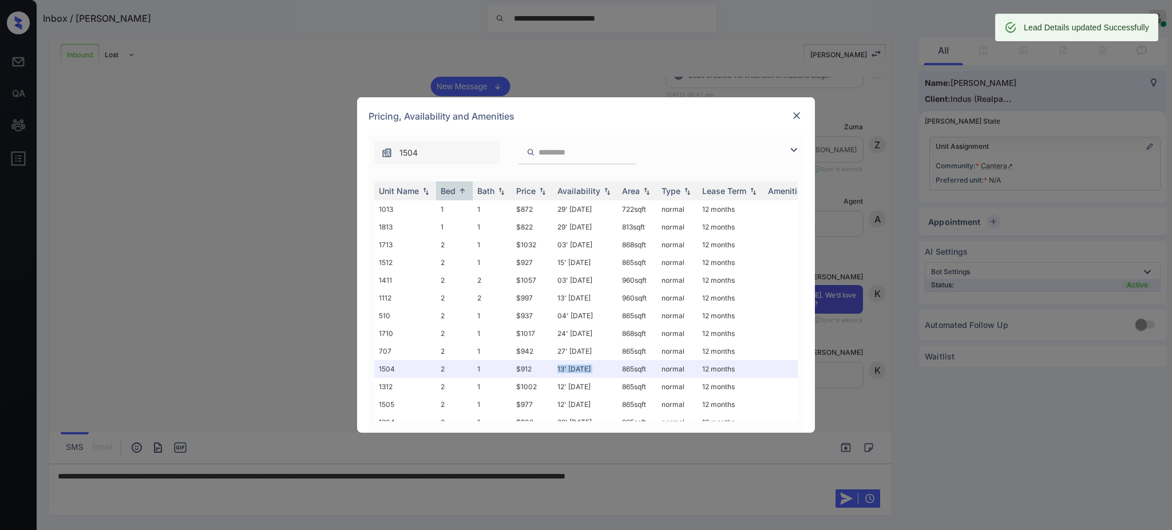
click at [793, 114] on img at bounding box center [796, 115] width 11 height 11
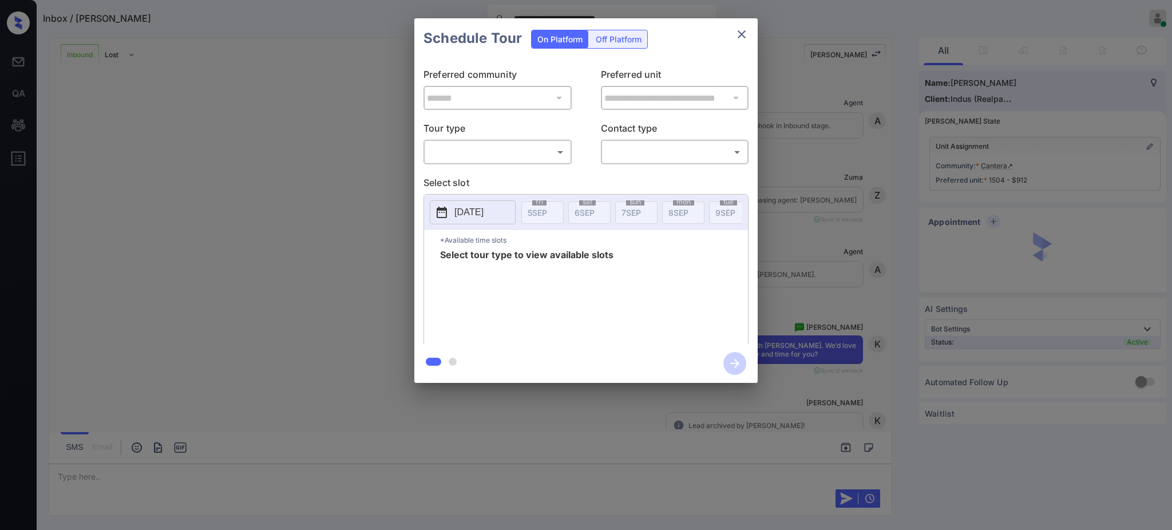
click at [491, 144] on body "**********" at bounding box center [586, 265] width 1172 height 530
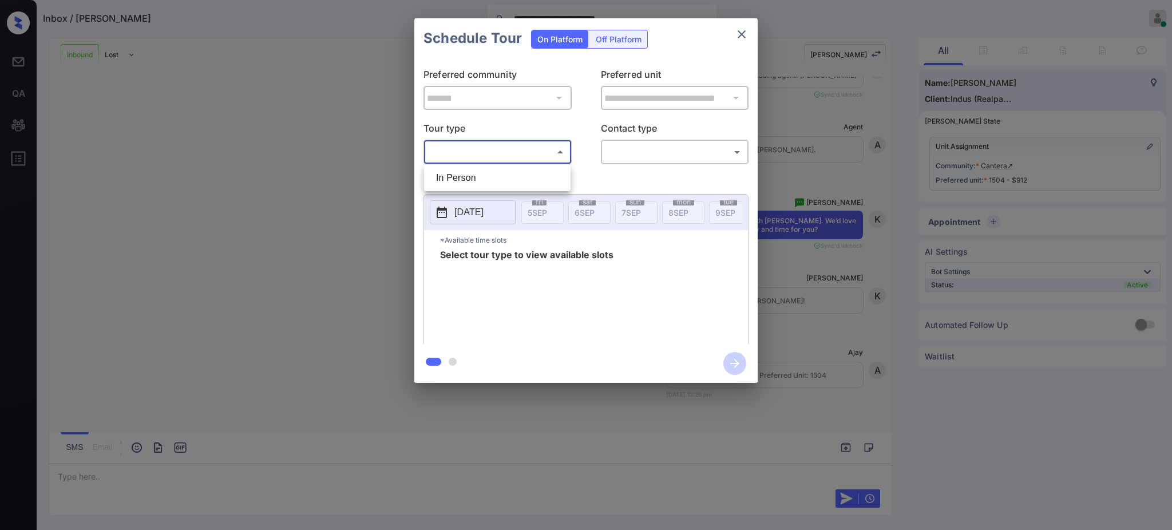
click at [486, 183] on li "In Person" at bounding box center [497, 178] width 141 height 21
type input "********"
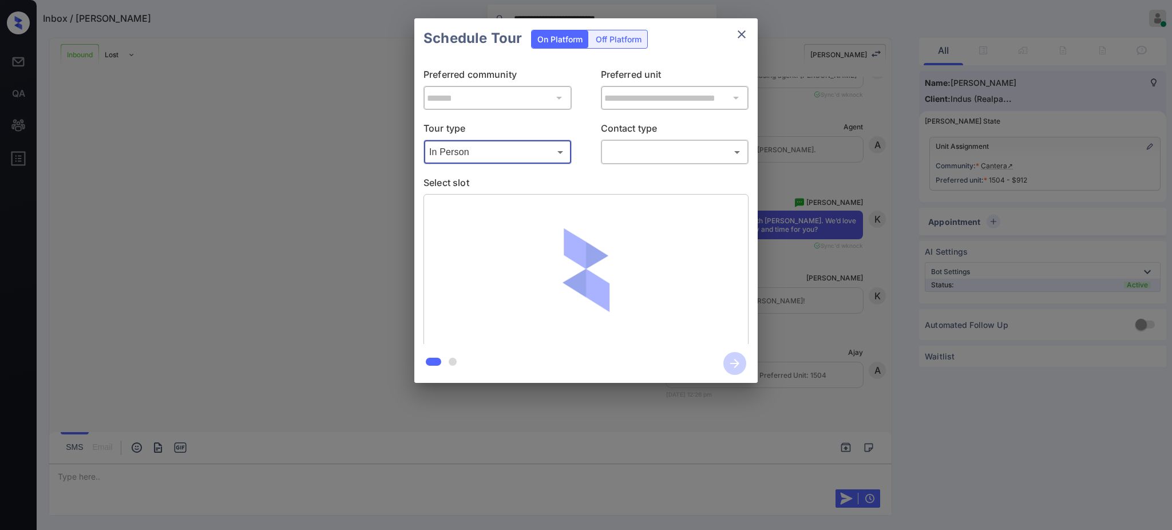
click at [644, 153] on body "**********" at bounding box center [586, 265] width 1172 height 530
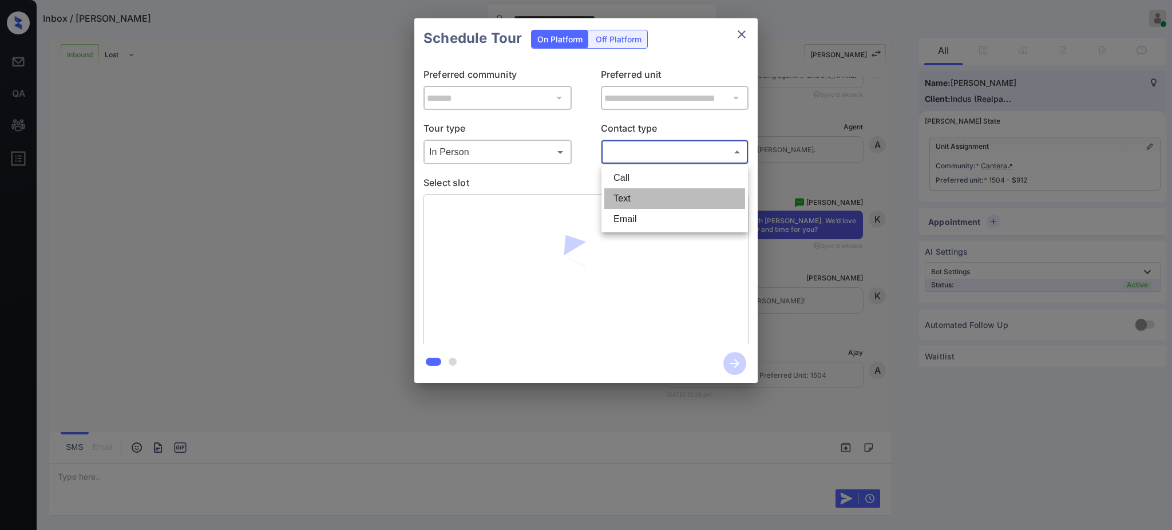
click at [629, 205] on li "Text" at bounding box center [674, 198] width 141 height 21
type input "****"
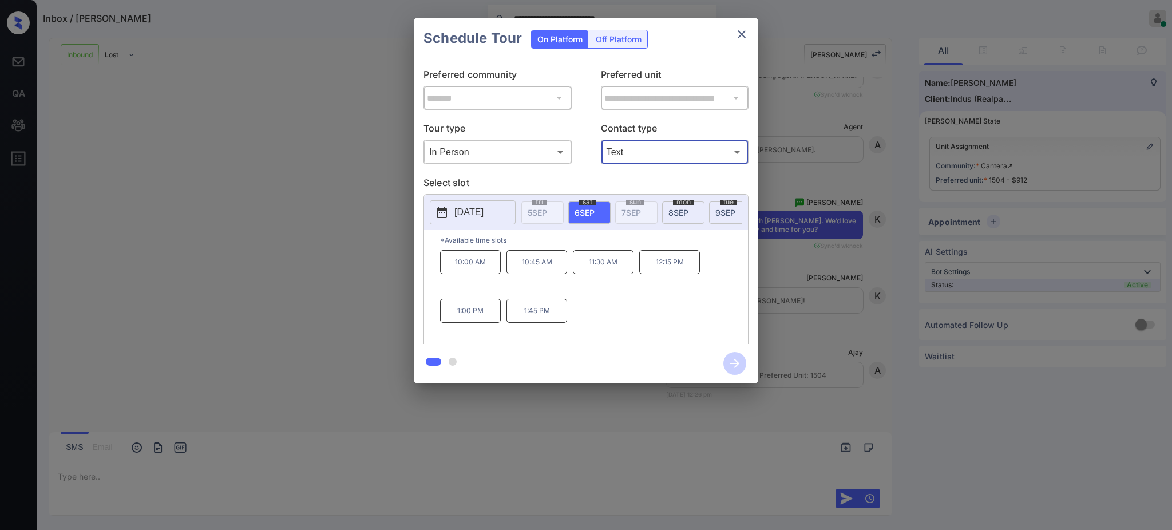
click at [735, 34] on icon "close" at bounding box center [742, 34] width 14 height 14
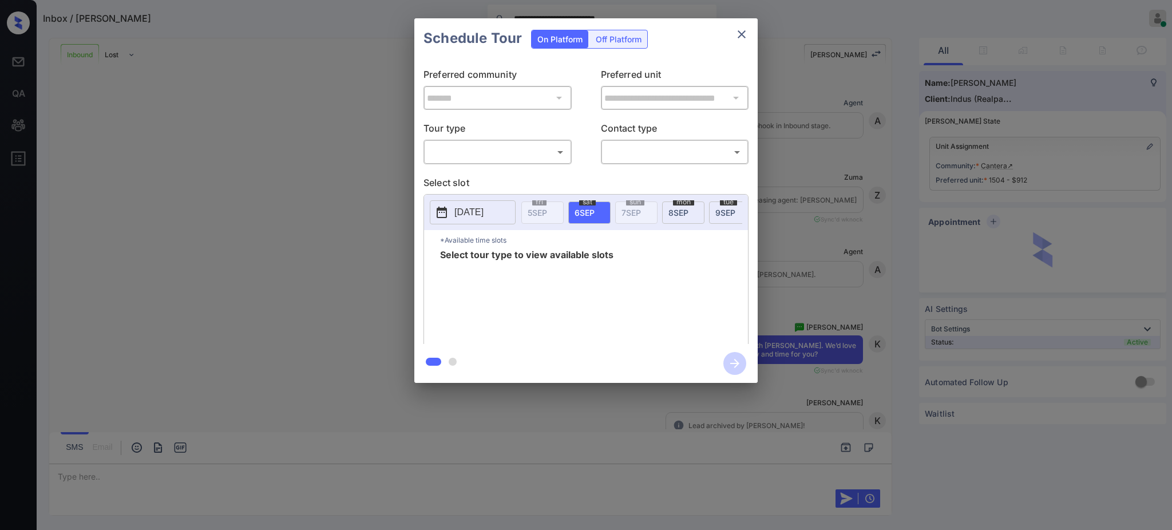
click at [497, 144] on body "**********" at bounding box center [586, 265] width 1172 height 530
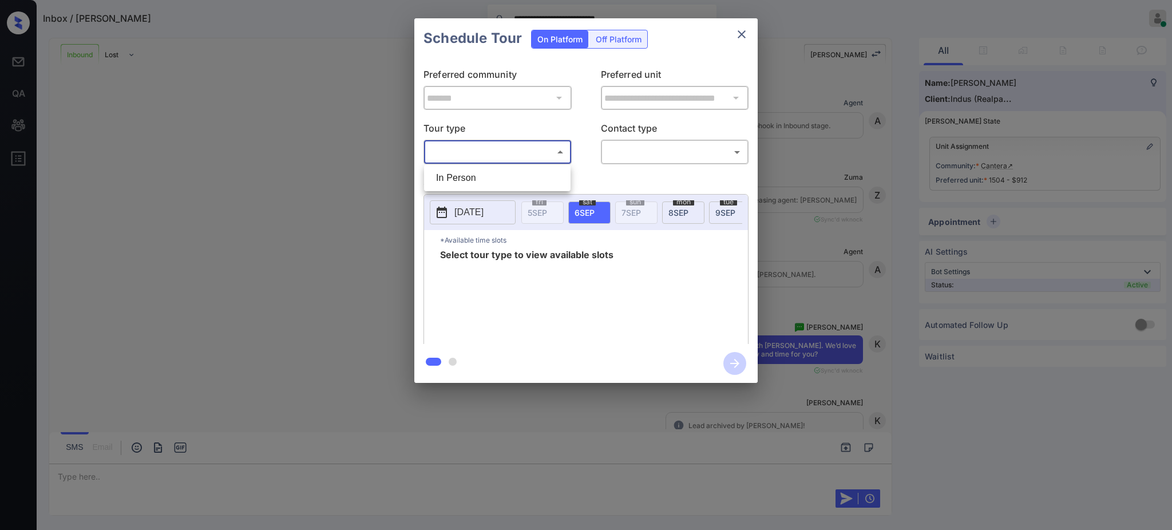
scroll to position [264, 0]
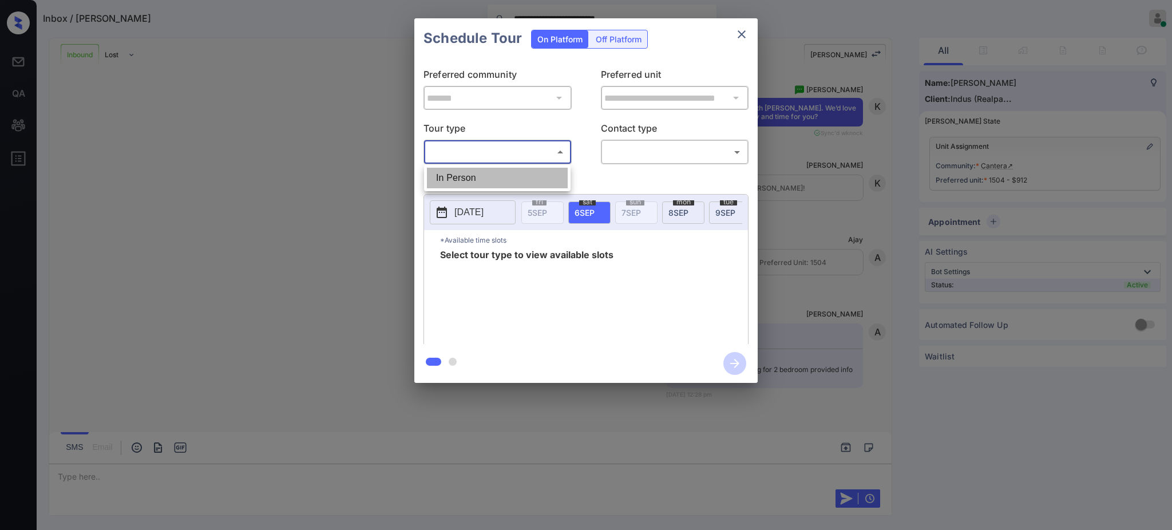
click at [487, 172] on li "In Person" at bounding box center [497, 178] width 141 height 21
type input "********"
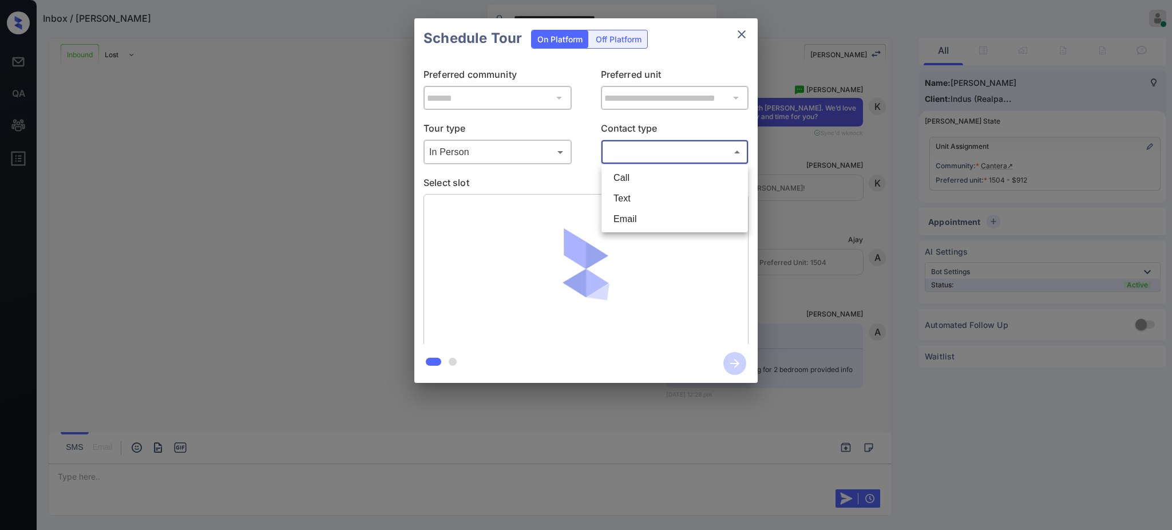
click at [633, 155] on body "**********" at bounding box center [586, 265] width 1172 height 530
click at [634, 193] on li "Text" at bounding box center [674, 198] width 141 height 21
type input "****"
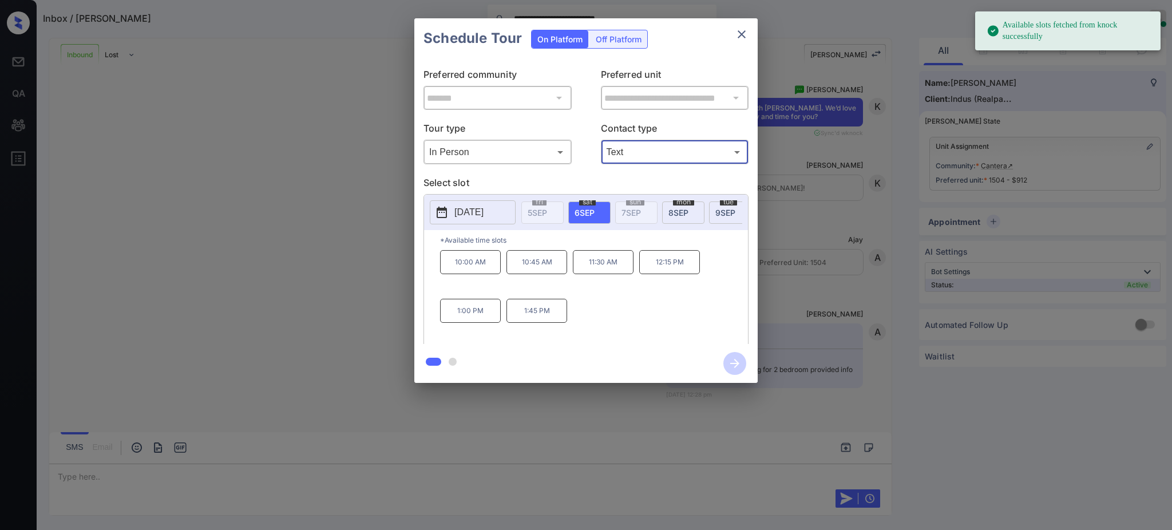
click at [582, 209] on span "[DATE]" at bounding box center [584, 213] width 20 height 10
click at [682, 271] on p "12:15 PM" at bounding box center [669, 262] width 61 height 24
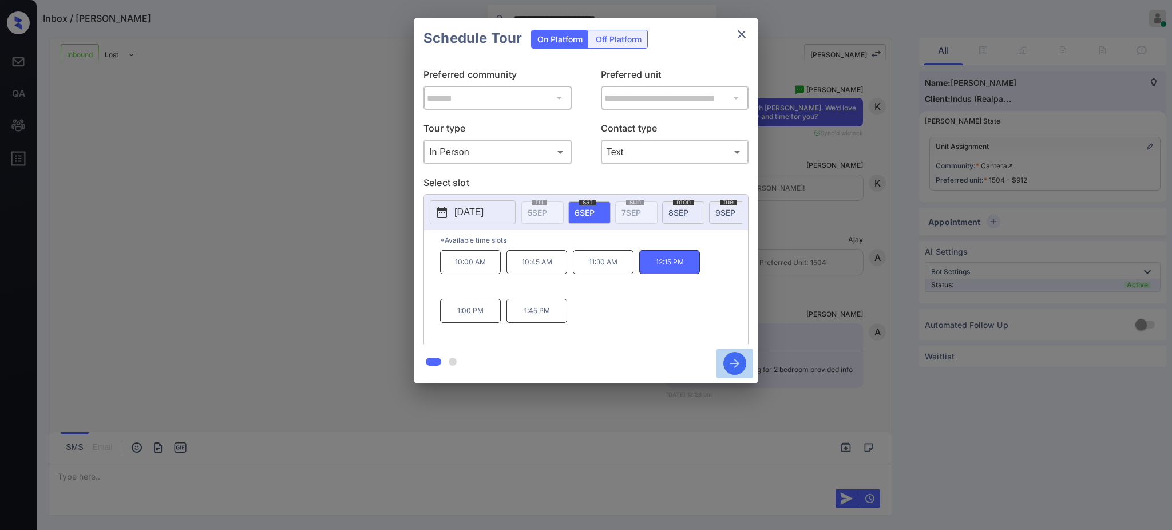
click at [732, 360] on icon "button" at bounding box center [734, 363] width 23 height 23
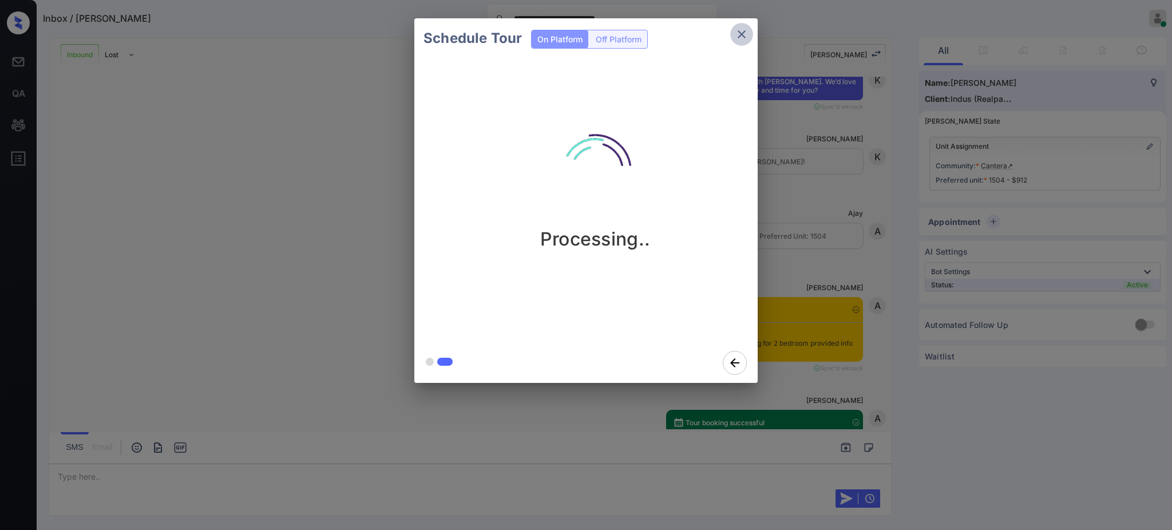
click at [743, 33] on icon "close" at bounding box center [742, 34] width 8 height 8
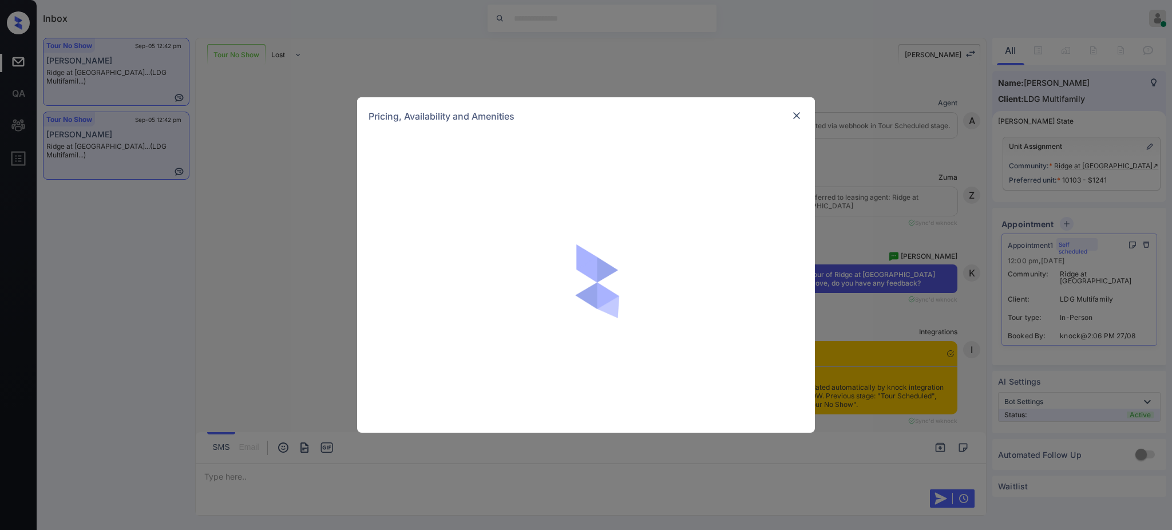
scroll to position [2601, 0]
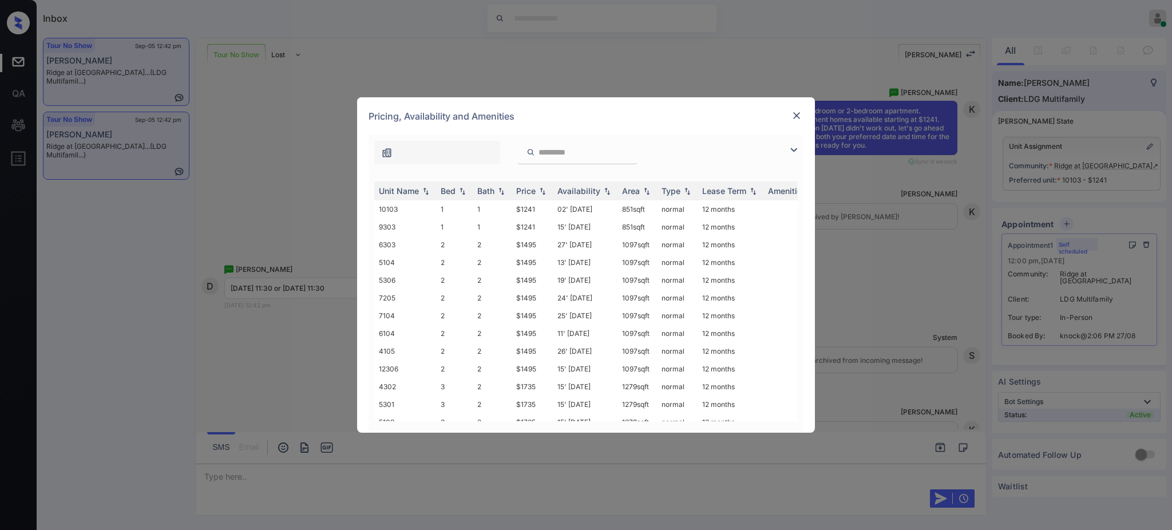
click at [799, 114] on img at bounding box center [796, 115] width 11 height 11
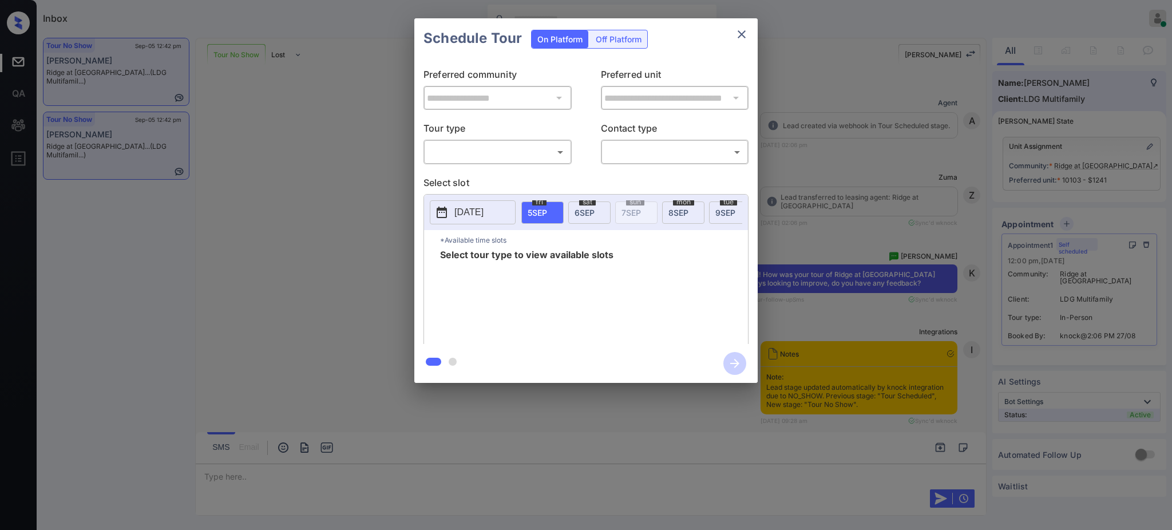
scroll to position [2677, 0]
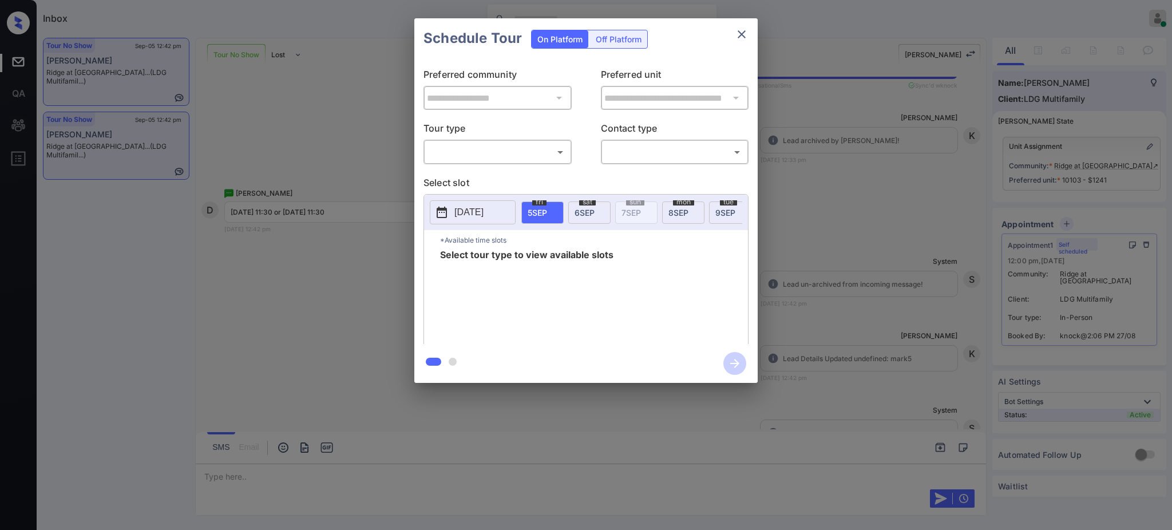
click at [535, 153] on body "Inbox Ajay Kumar Online Set yourself offline Set yourself on break Profile Swit…" at bounding box center [586, 265] width 1172 height 530
click at [491, 176] on li "In Person" at bounding box center [497, 178] width 141 height 21
type input "********"
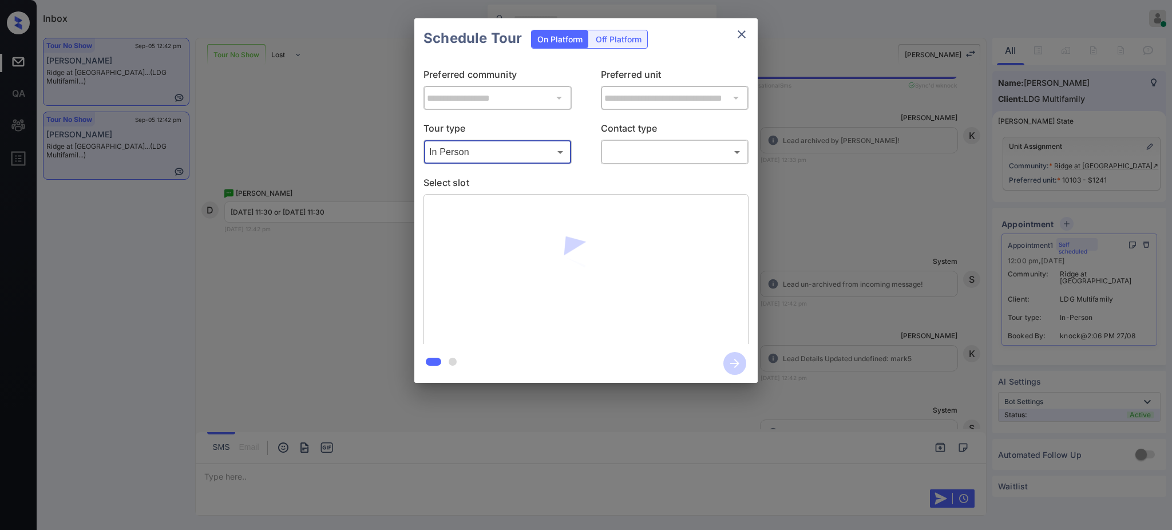
click at [605, 154] on body "Inbox Ajay Kumar Online Set yourself offline Set yourself on break Profile Swit…" at bounding box center [586, 265] width 1172 height 530
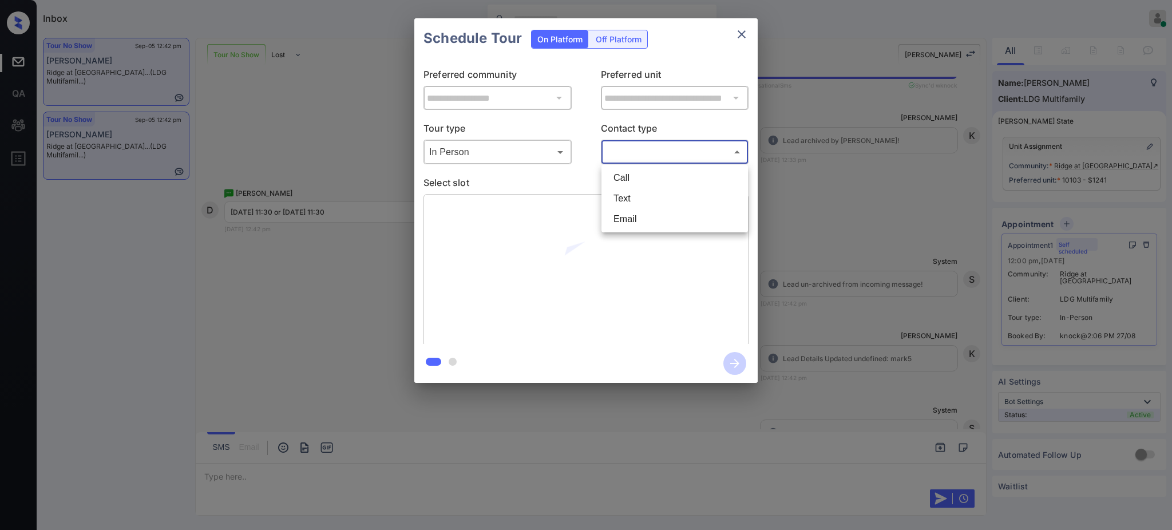
click at [618, 197] on li "Text" at bounding box center [674, 198] width 141 height 21
type input "****"
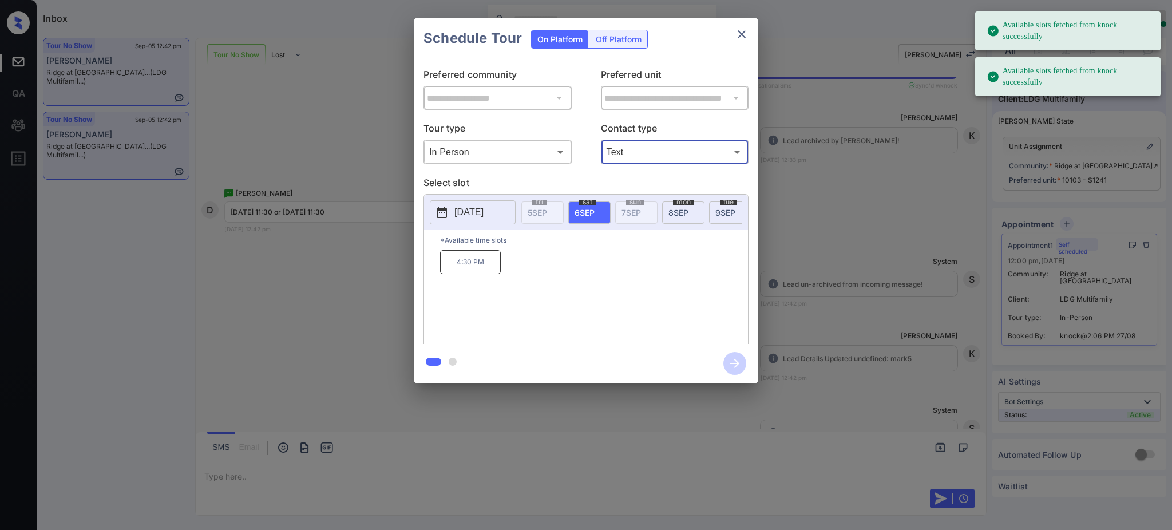
click at [592, 209] on span "6 SEP" at bounding box center [584, 213] width 20 height 10
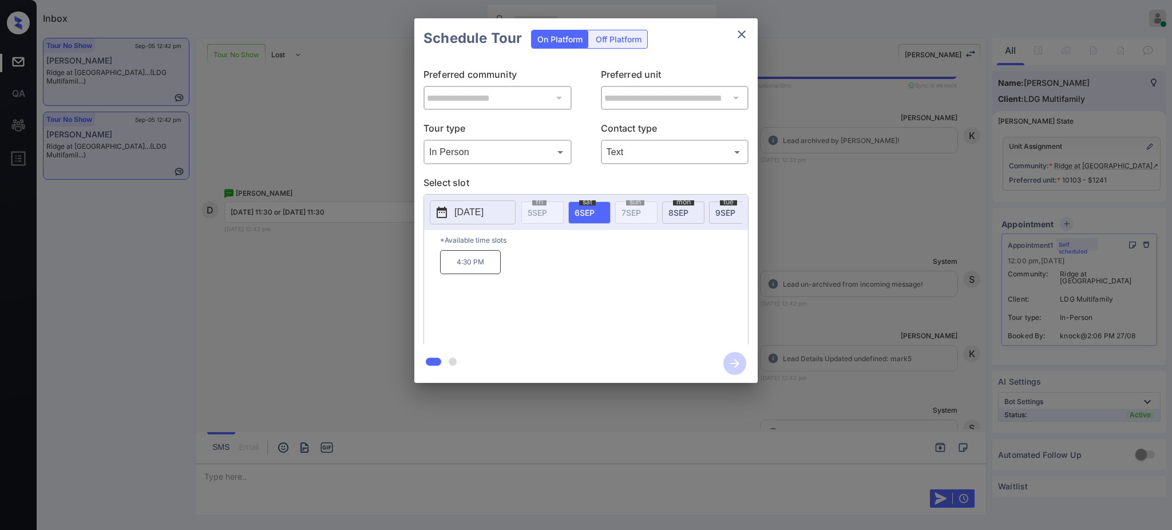
click at [483, 208] on p "[DATE]" at bounding box center [468, 212] width 29 height 14
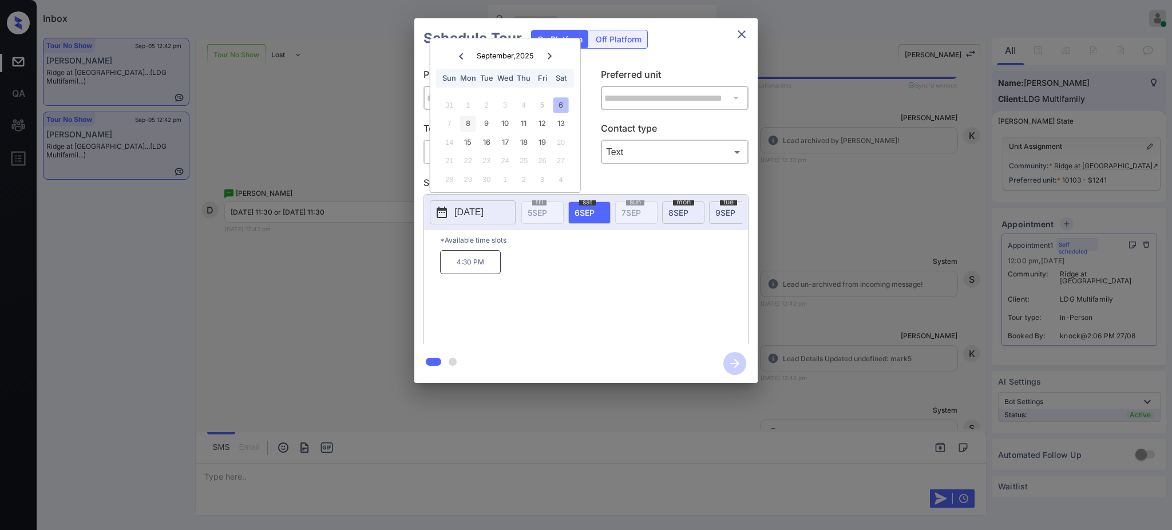
click at [466, 122] on div "8" at bounding box center [467, 123] width 15 height 15
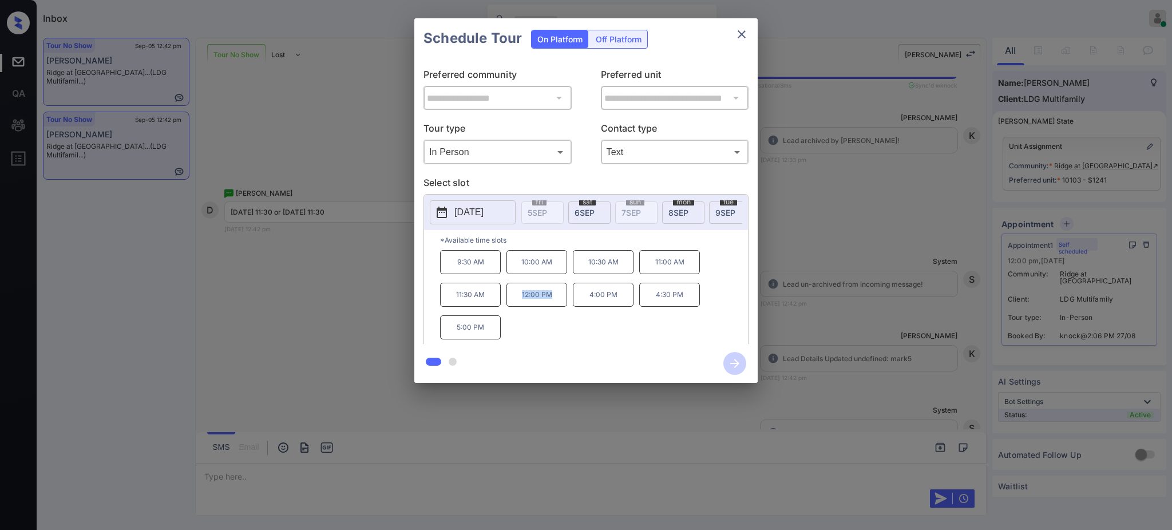
drag, startPoint x: 518, startPoint y: 303, endPoint x: 558, endPoint y: 306, distance: 40.2
click at [558, 306] on p "12:00 PM" at bounding box center [536, 295] width 61 height 24
copy p "12:00 PM"
click at [739, 24] on button "close" at bounding box center [741, 34] width 23 height 23
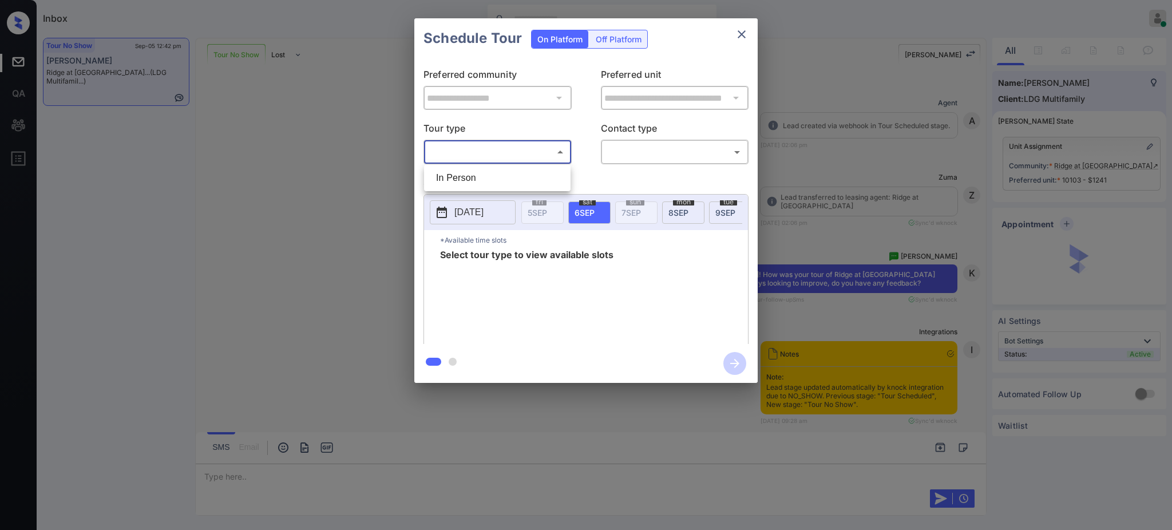
click at [474, 172] on li "In Person" at bounding box center [497, 178] width 141 height 21
type input "********"
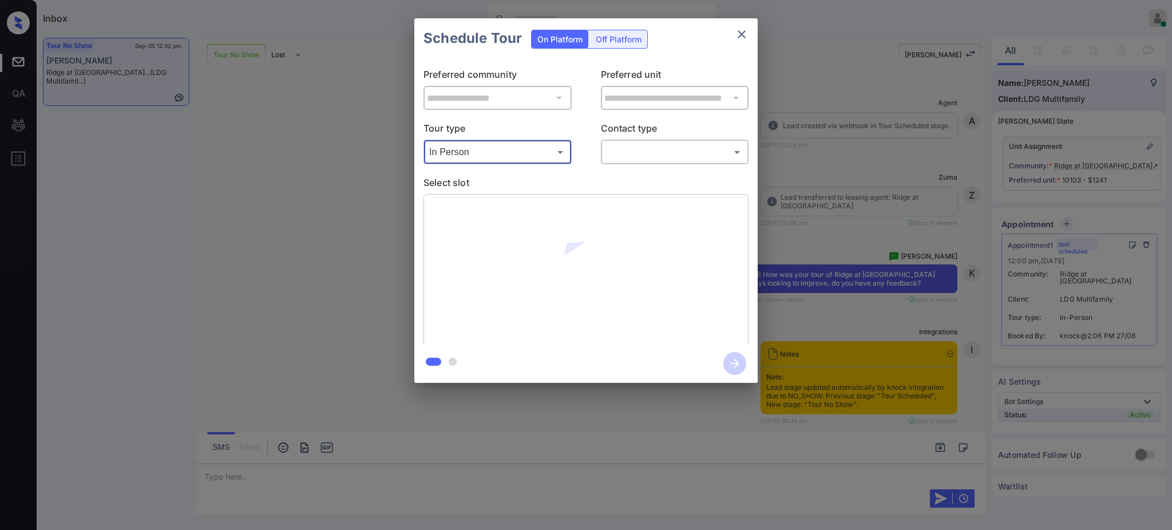
scroll to position [2990, 0]
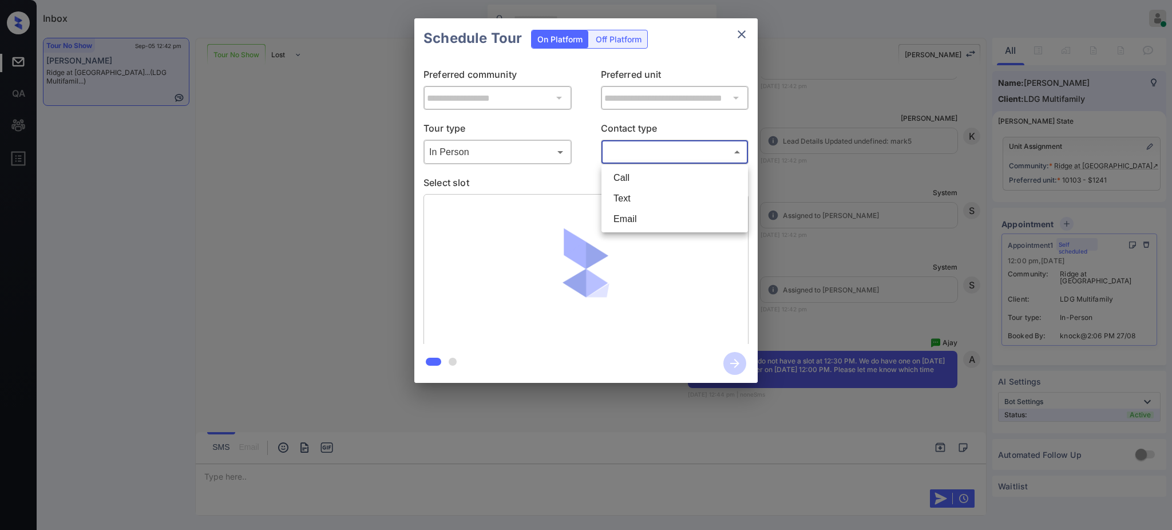
click at [604, 149] on body "Inbox [PERSON_NAME] Online Set yourself offline Set yourself on break Profile S…" at bounding box center [586, 265] width 1172 height 530
click at [624, 199] on li "Text" at bounding box center [674, 198] width 141 height 21
type input "****"
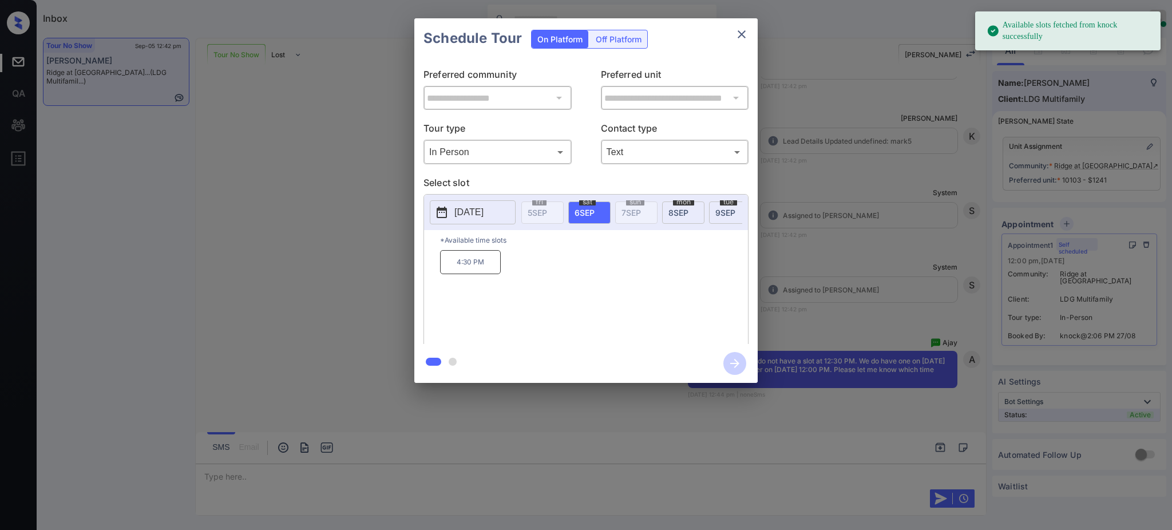
click at [601, 180] on p "Select slot" at bounding box center [585, 185] width 325 height 18
click at [683, 213] on span "[DATE]" at bounding box center [678, 213] width 20 height 10
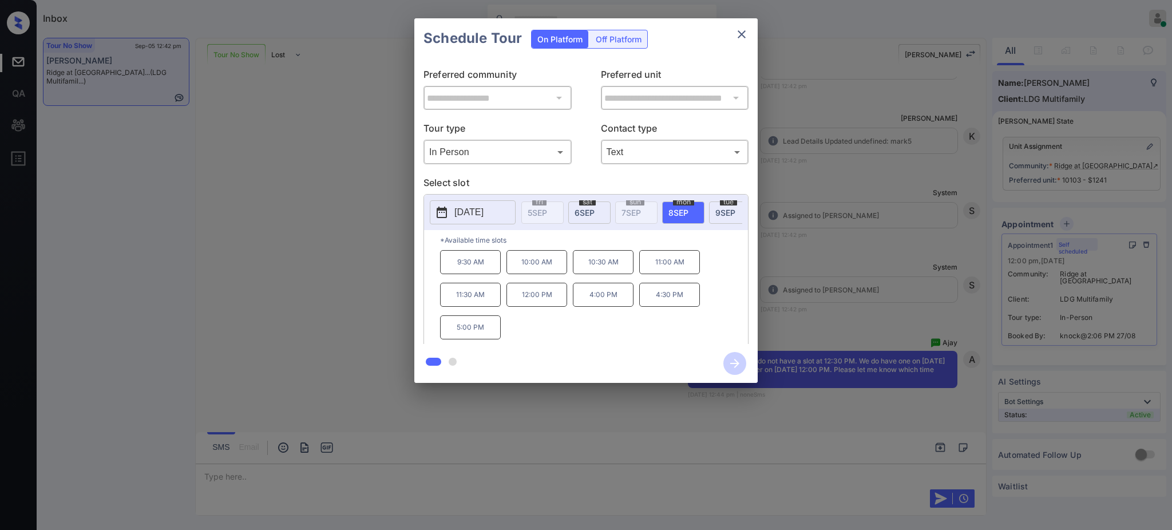
click at [839, 261] on div "**********" at bounding box center [586, 200] width 1172 height 401
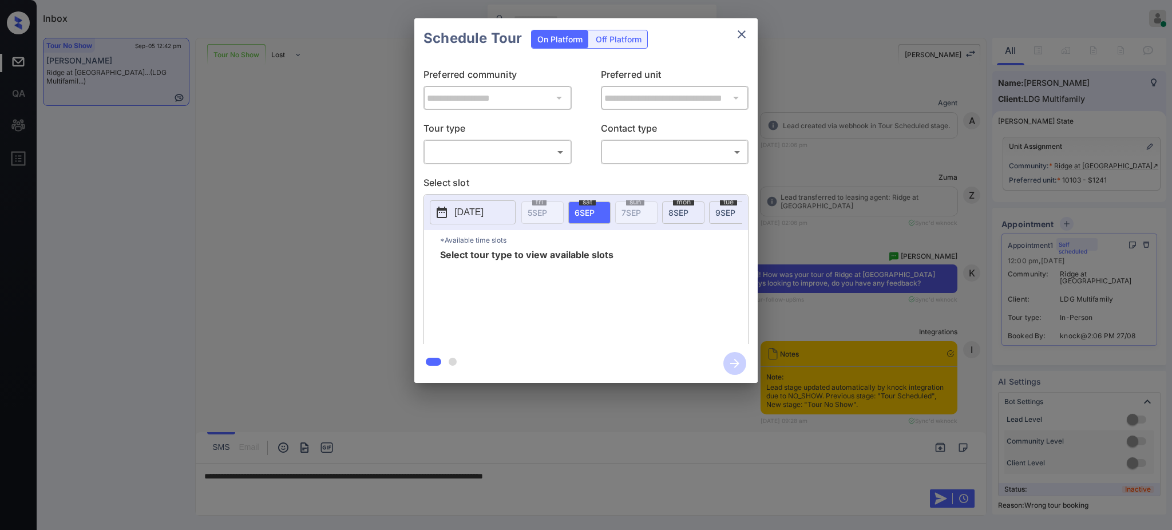
click at [513, 145] on body "Inbox [PERSON_NAME] Online Set yourself offline Set yourself on break Profile S…" at bounding box center [586, 265] width 1172 height 530
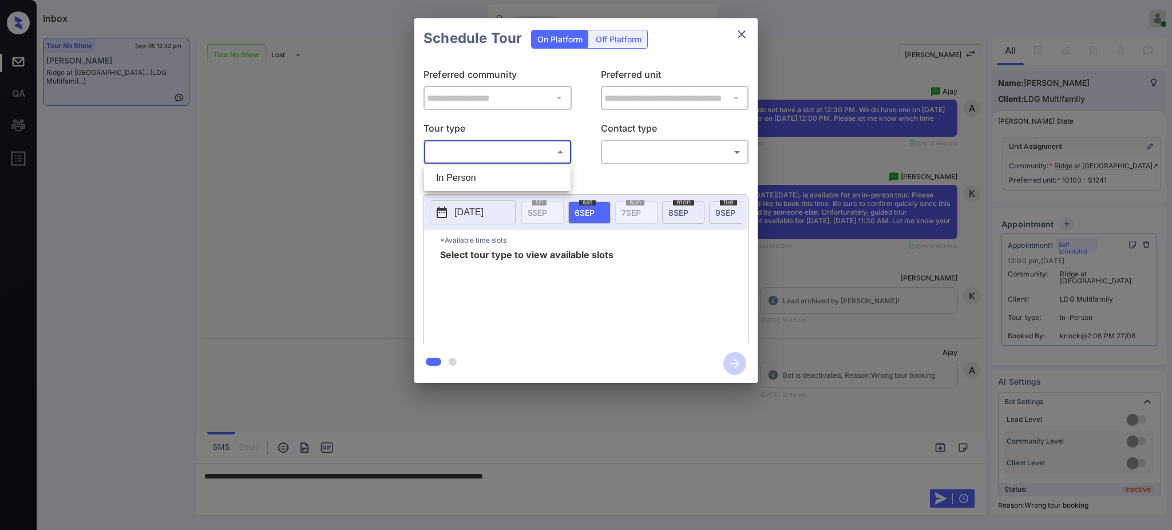
click at [477, 176] on li "In Person" at bounding box center [497, 178] width 141 height 21
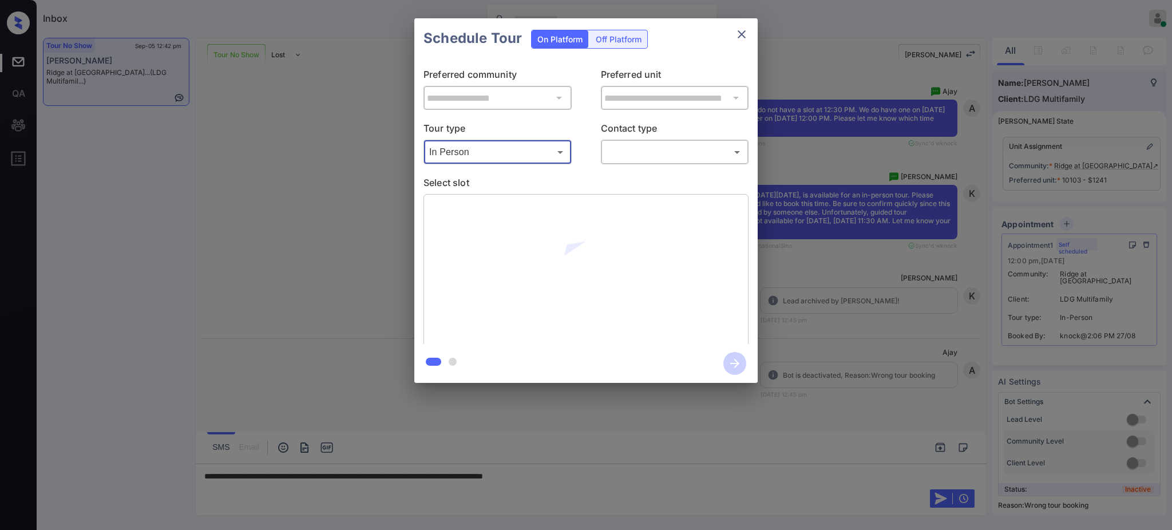
type input "********"
click at [634, 150] on body "Inbox [PERSON_NAME] Online Set yourself offline Set yourself on break Profile S…" at bounding box center [586, 265] width 1172 height 530
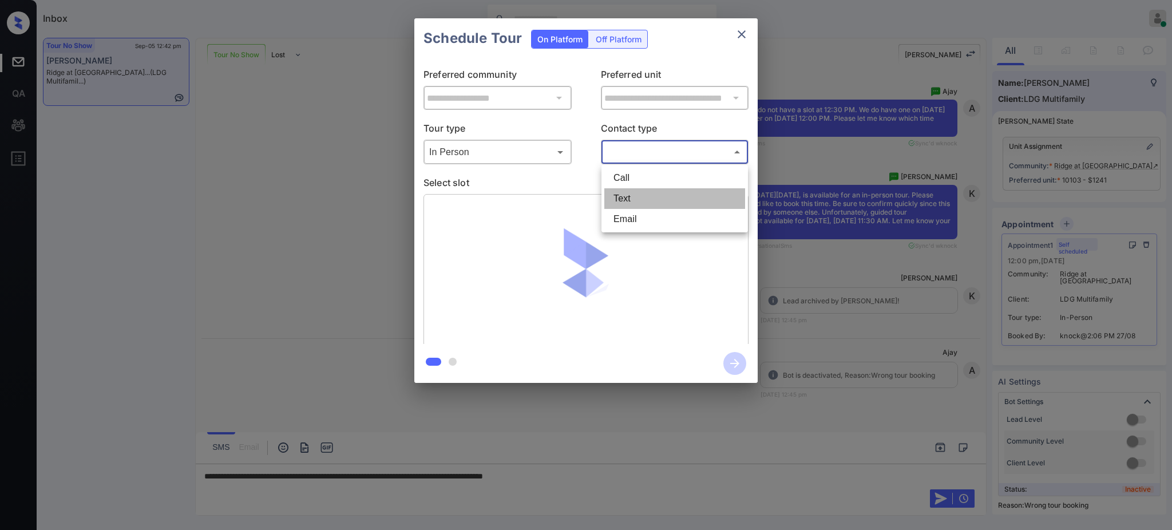
click at [624, 197] on li "Text" at bounding box center [674, 198] width 141 height 21
type input "****"
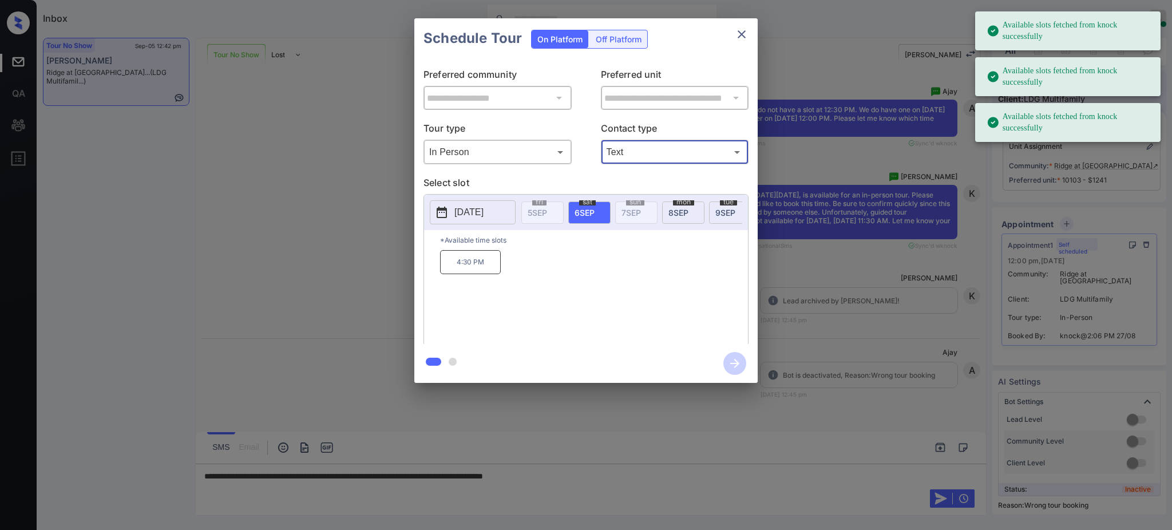
click at [676, 208] on span "[DATE]" at bounding box center [678, 213] width 20 height 10
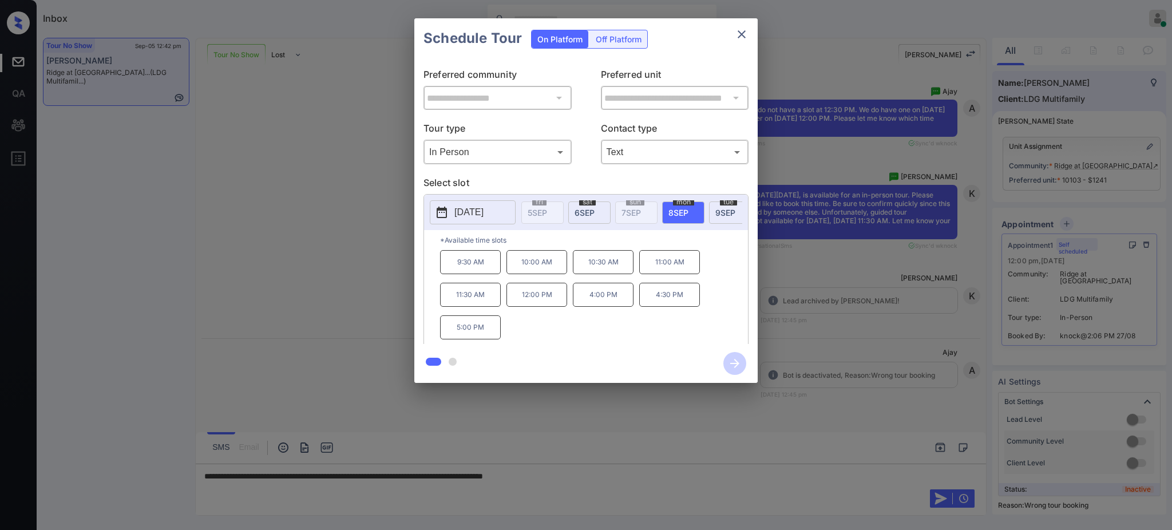
click at [483, 307] on p "11:30 AM" at bounding box center [470, 295] width 61 height 24
click at [731, 362] on icon "button" at bounding box center [734, 363] width 23 height 23
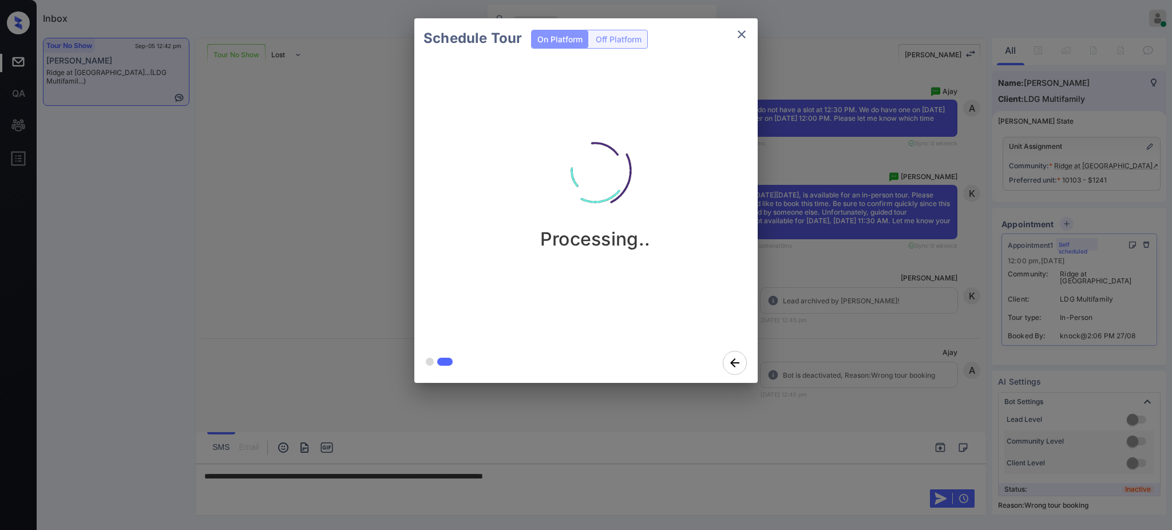
click at [848, 334] on div "Schedule Tour On Platform Off Platform Processing.." at bounding box center [586, 200] width 1172 height 401
